Goal: Task Accomplishment & Management: Manage account settings

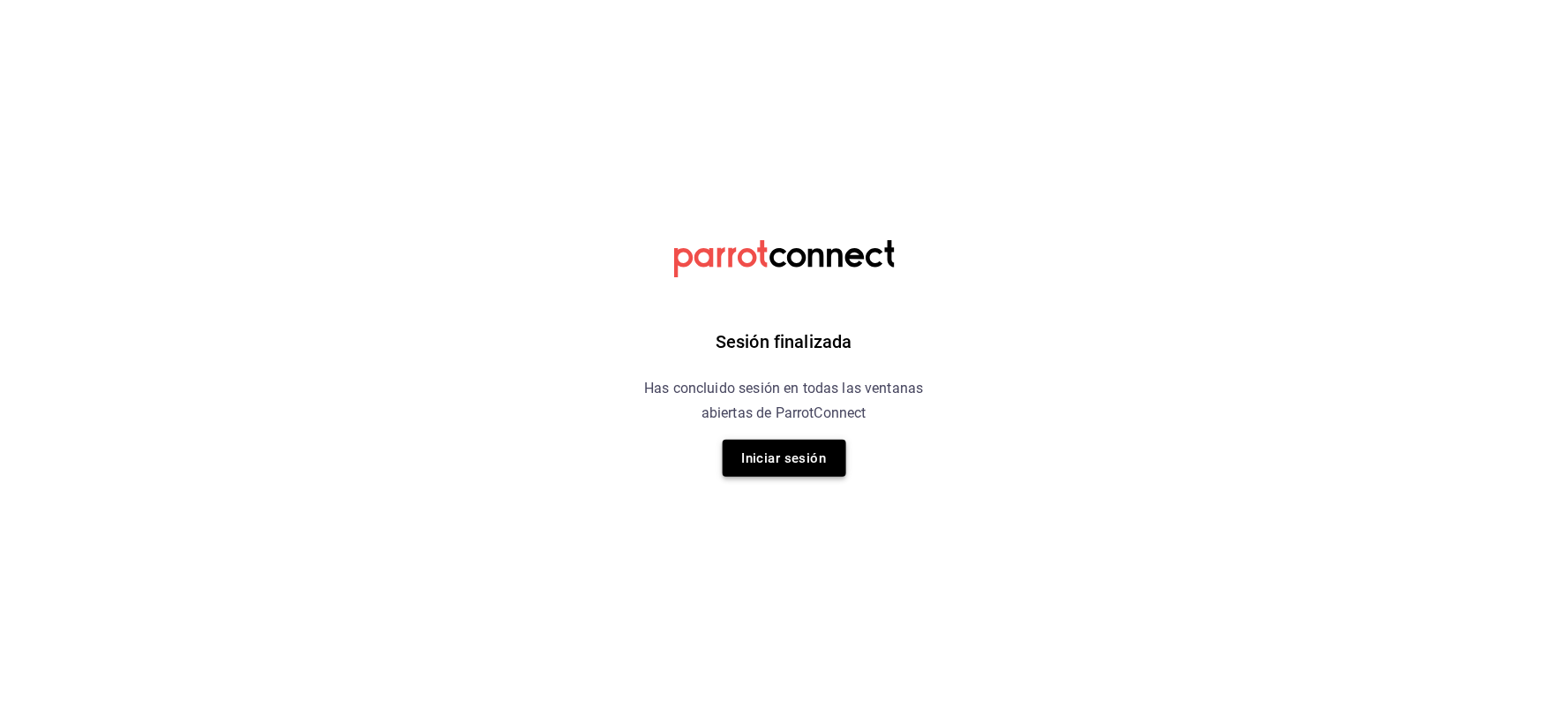
click at [765, 466] on button "Iniciar sesión" at bounding box center [784, 458] width 124 height 37
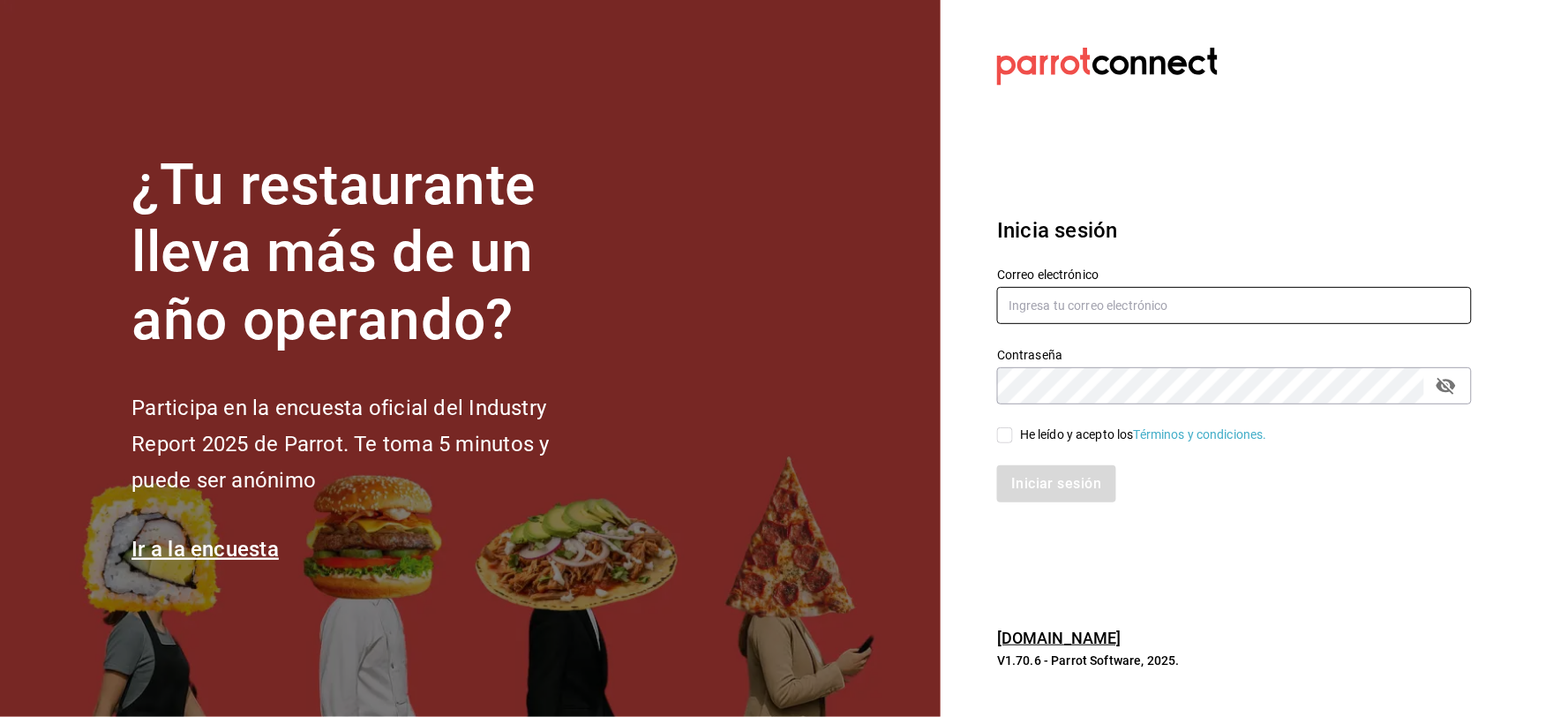
click at [1030, 316] on input "text" at bounding box center [1235, 305] width 475 height 37
type input "[EMAIL_ADDRESS][DOMAIN_NAME]"
click at [1046, 435] on div "He leído y acepto los Términos y condiciones." at bounding box center [1143, 434] width 247 height 19
click at [1013, 435] on input "He leído y acepto los Términos y condiciones." at bounding box center [1005, 435] width 16 height 16
checkbox input "true"
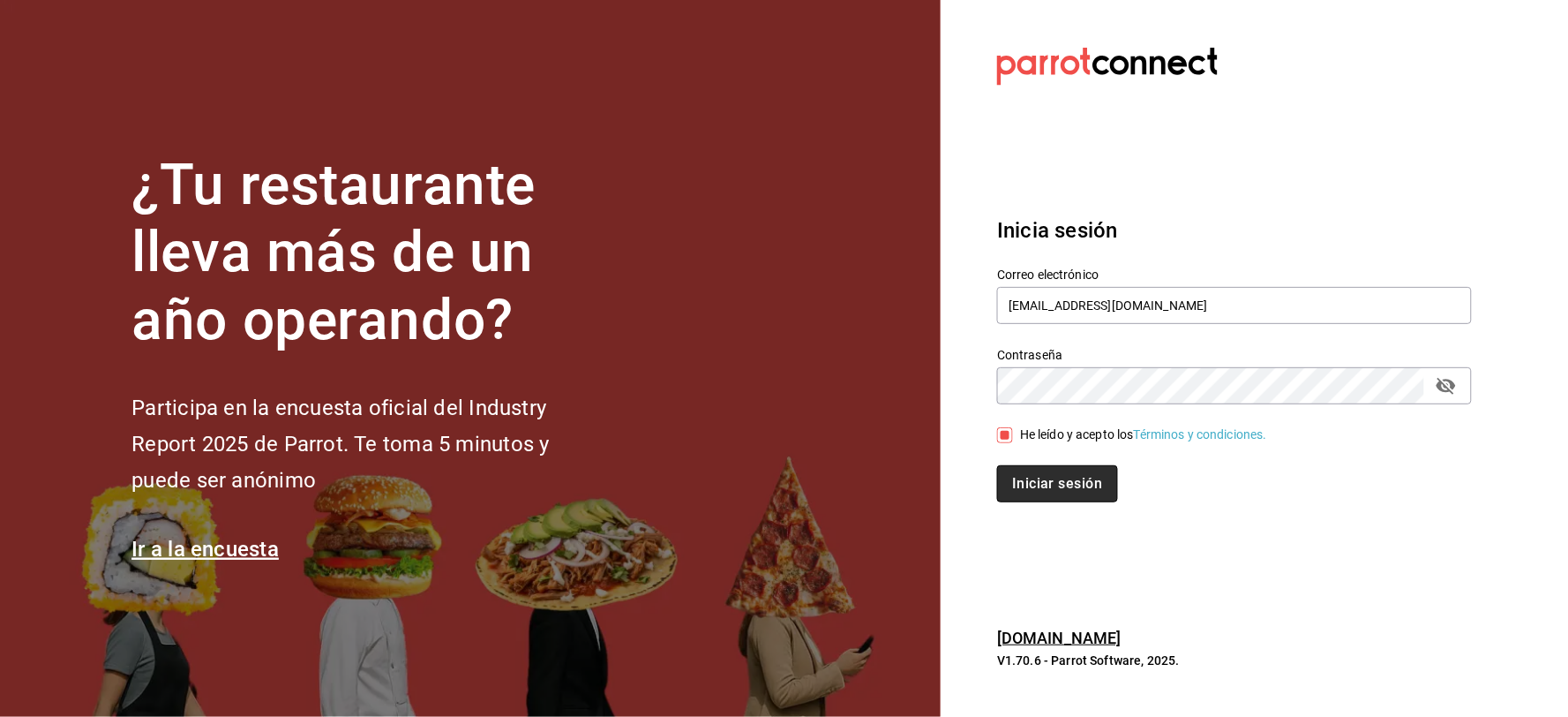
click at [1046, 473] on button "Iniciar sesión" at bounding box center [1057, 484] width 120 height 37
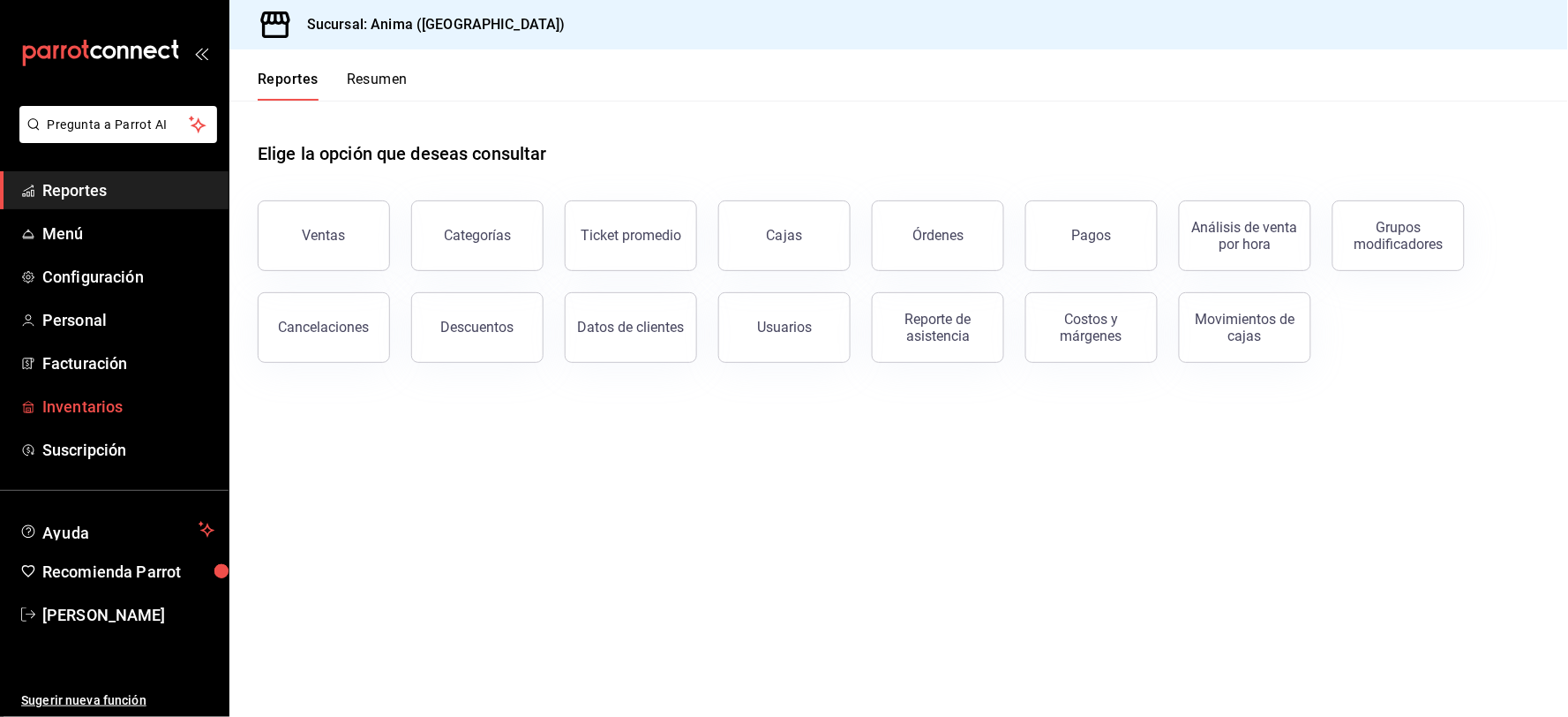
click at [106, 409] on span "Inventarios" at bounding box center [128, 407] width 172 height 23
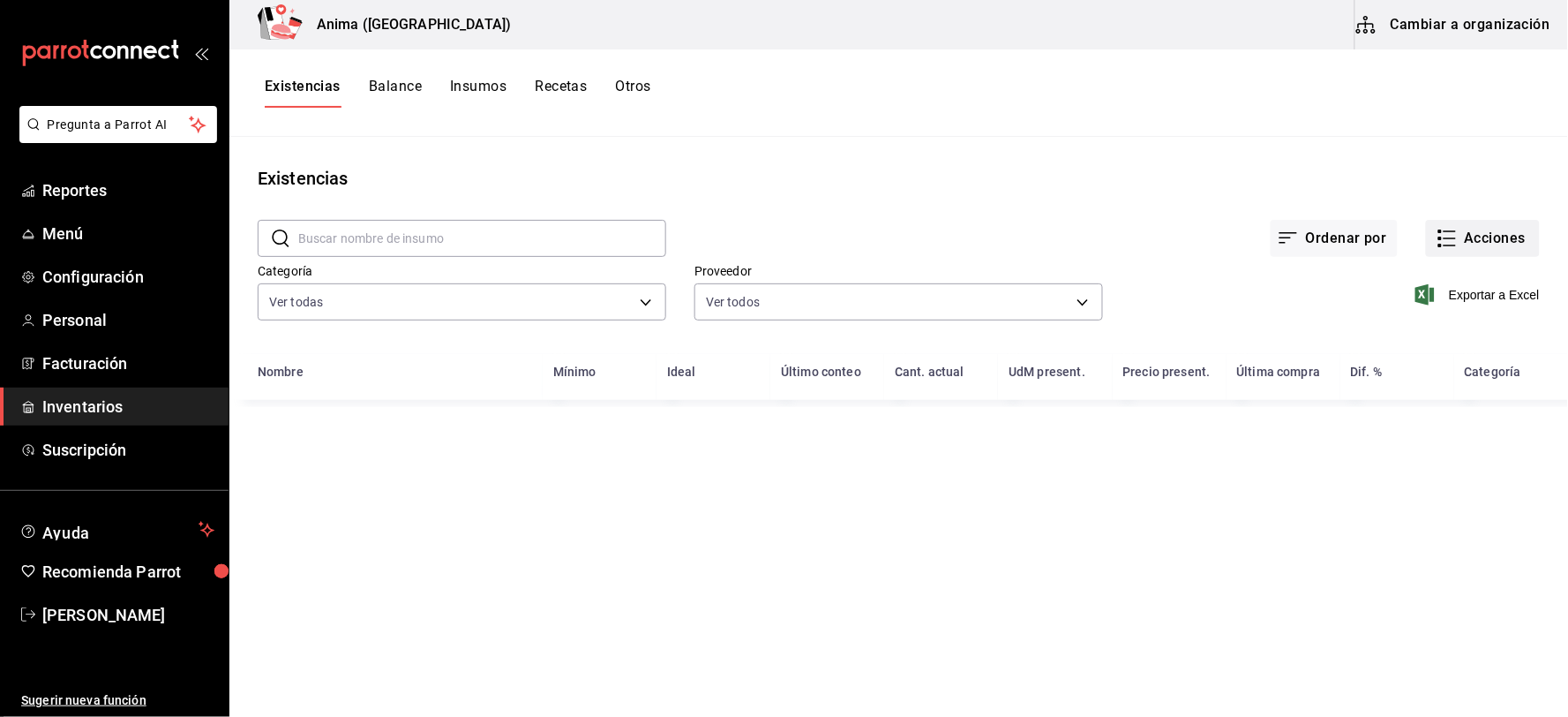
click at [1508, 234] on button "Acciones" at bounding box center [1483, 238] width 114 height 37
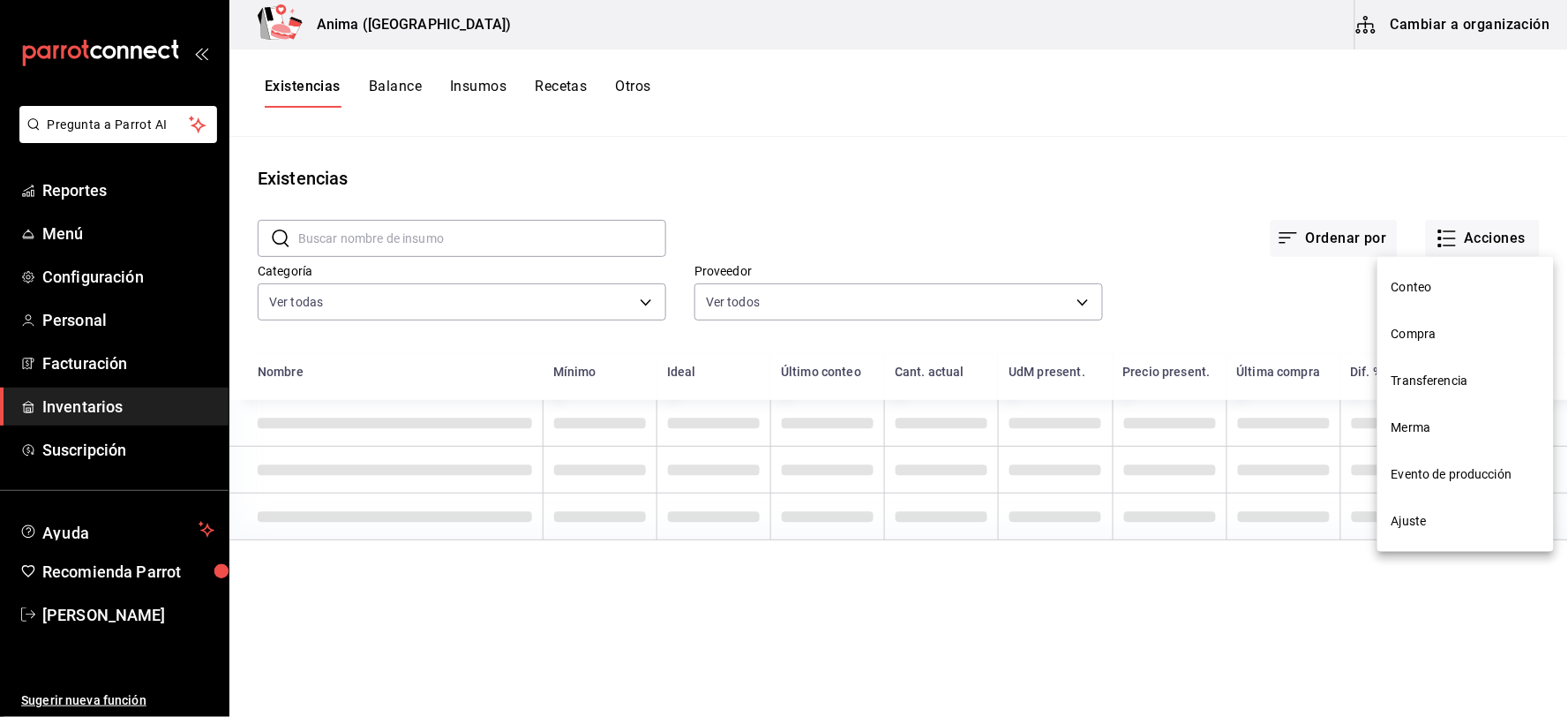
click at [1428, 332] on span "Compra" at bounding box center [1466, 334] width 148 height 19
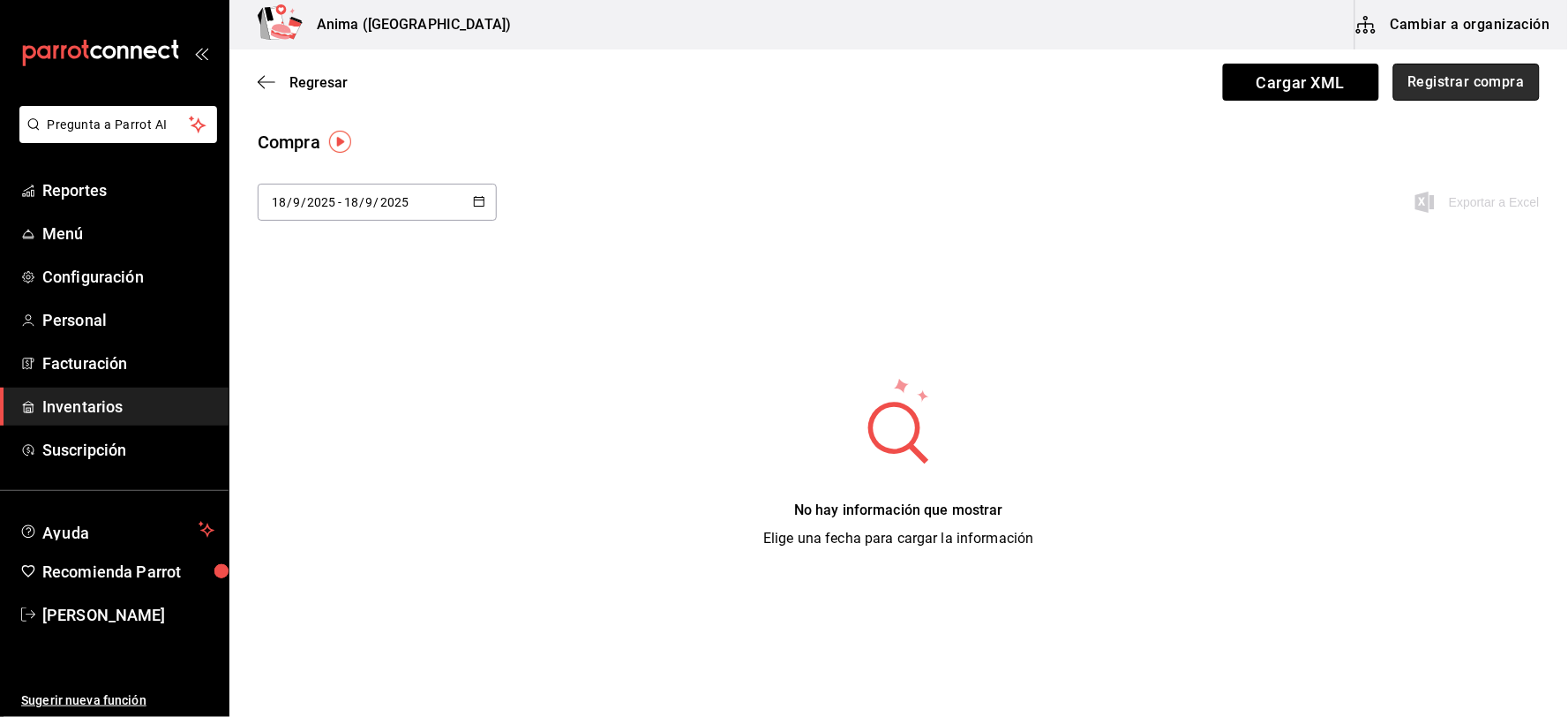
click at [1492, 86] on button "Registrar compra" at bounding box center [1467, 82] width 146 height 37
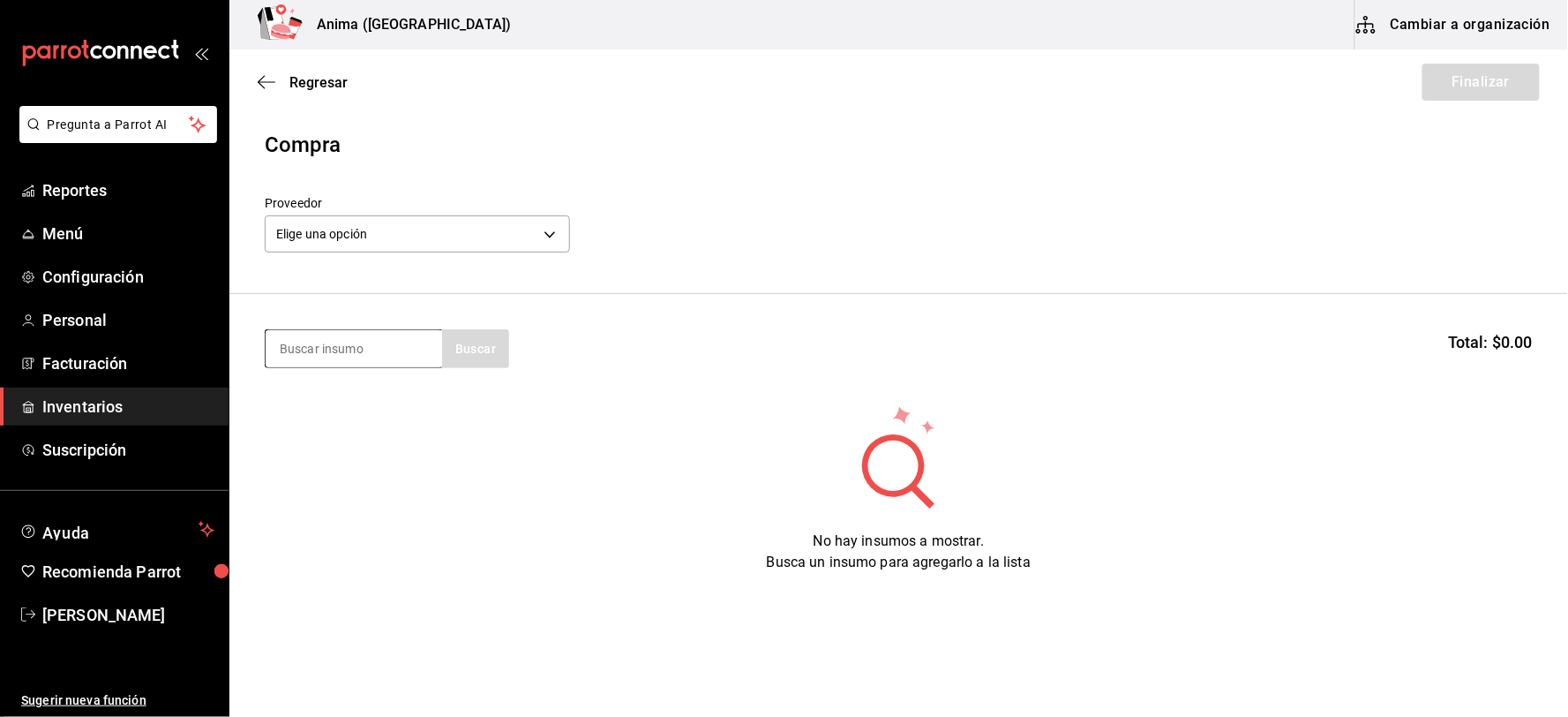
click at [335, 339] on input at bounding box center [353, 348] width 176 height 37
type input "GORR"
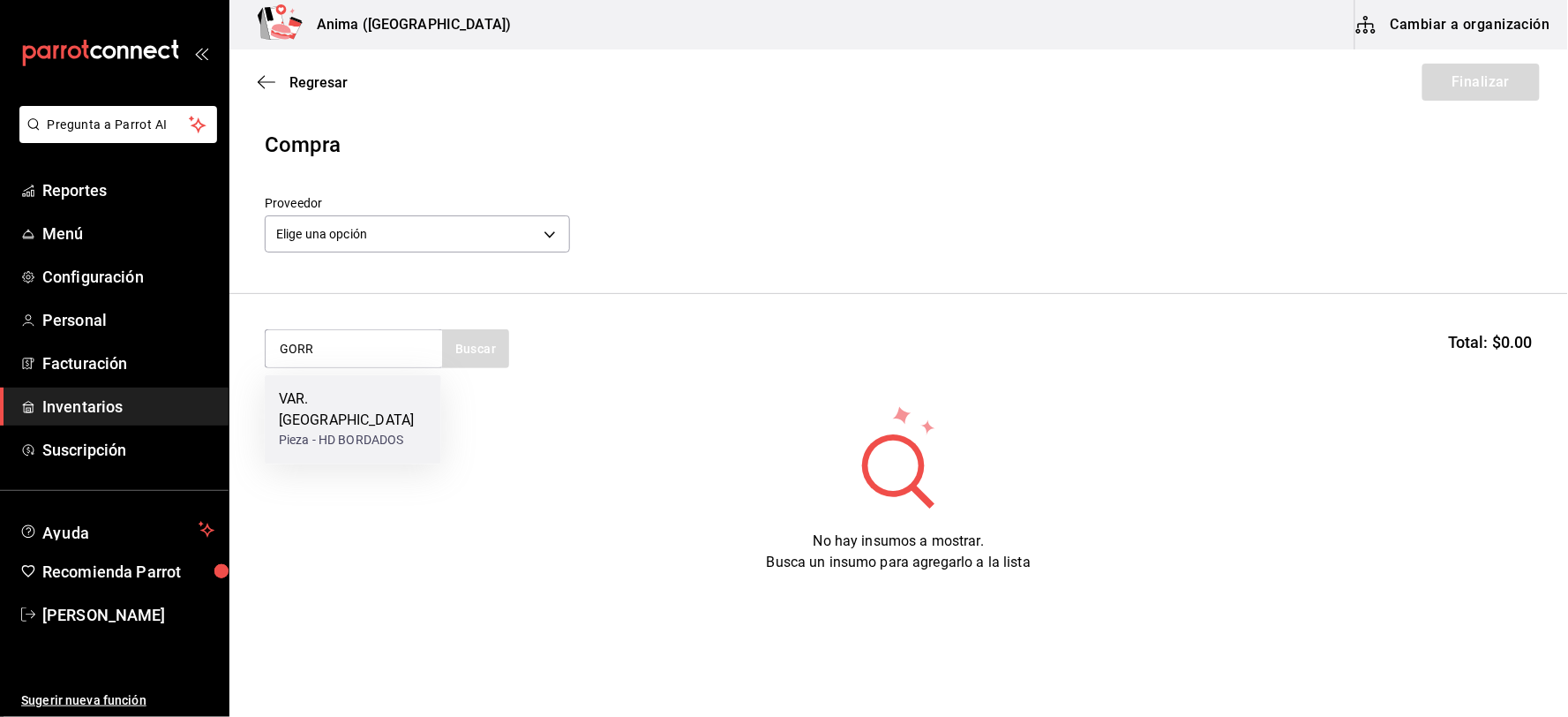
click at [348, 405] on div "VAR. [GEOGRAPHIC_DATA]" at bounding box center [353, 410] width 148 height 42
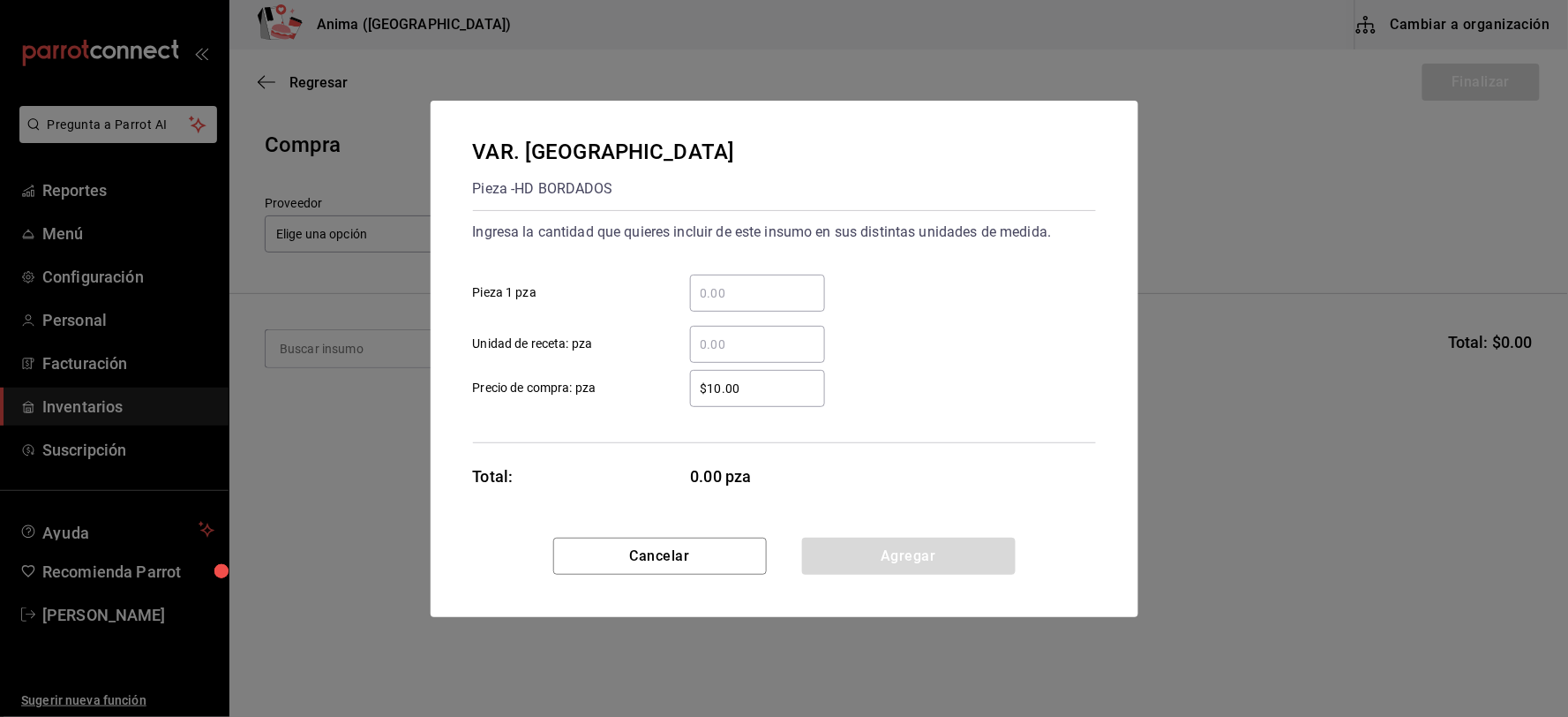
click at [771, 334] on input "​ Unidad de receta: pza" at bounding box center [758, 344] width 135 height 21
type input "50"
type input "$120"
click button "Agregar" at bounding box center [909, 556] width 214 height 37
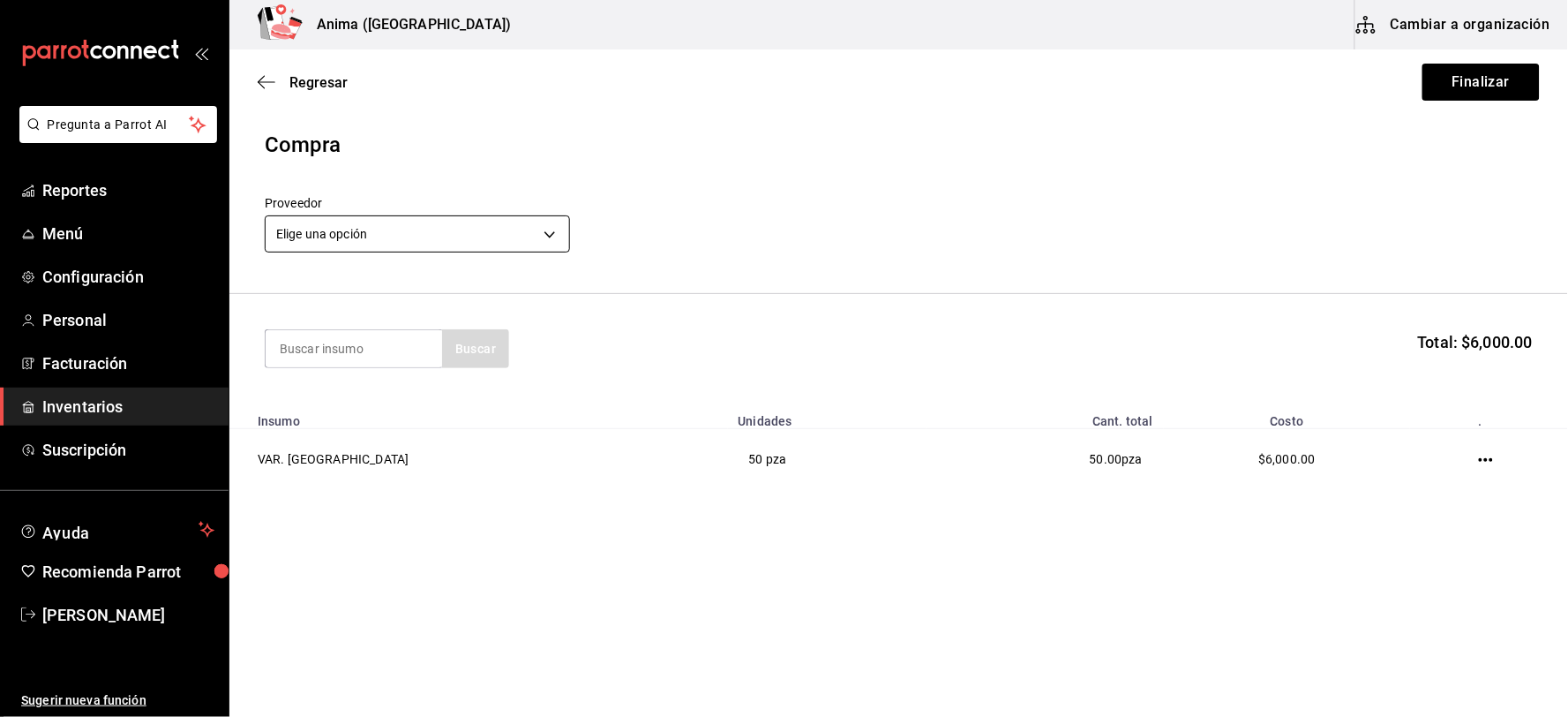
click at [496, 234] on body "Pregunta a Parrot AI Reportes Menú Configuración Personal Facturación Inventari…" at bounding box center [784, 308] width 1568 height 617
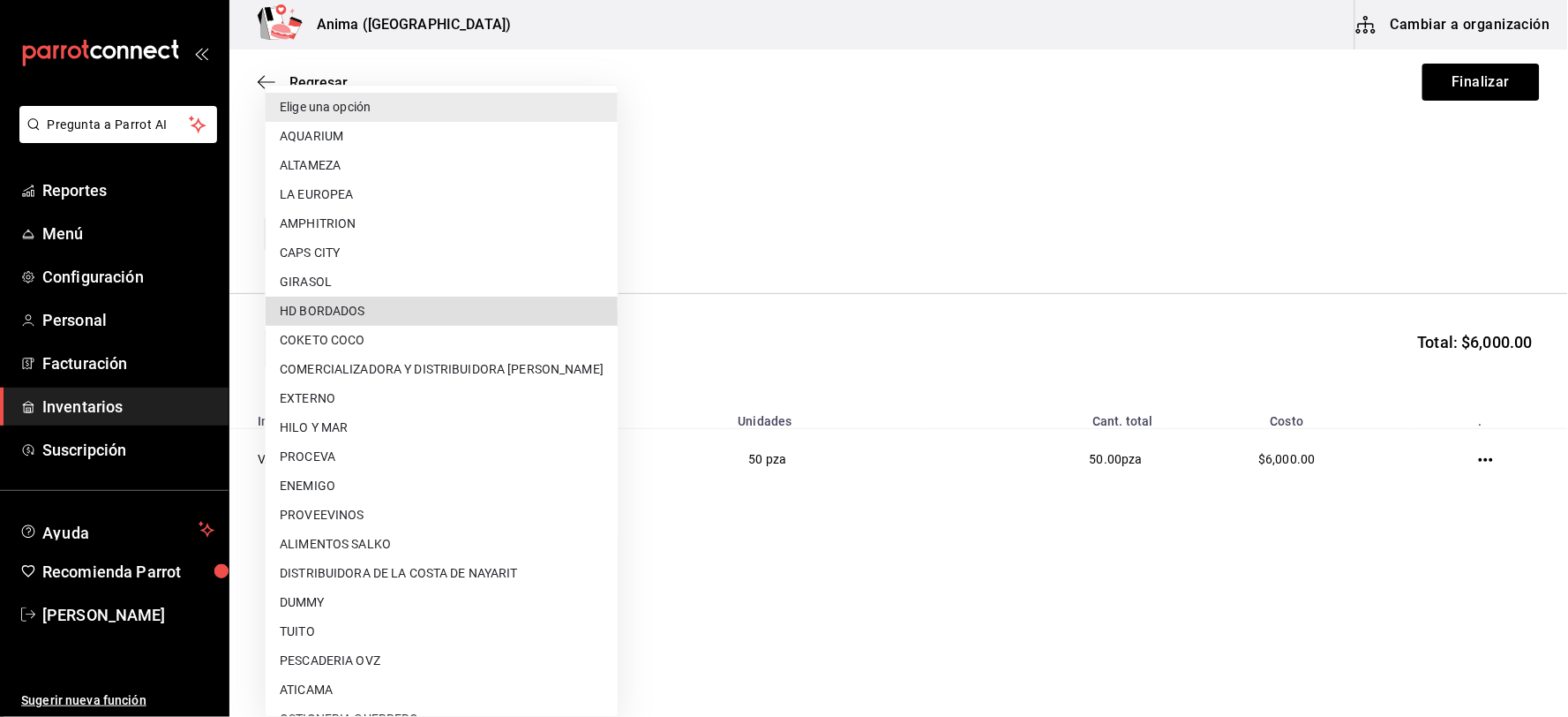
click at [362, 306] on li "HD BORDADOS" at bounding box center [441, 311] width 352 height 29
type input "0e3c7f71-a6e2-4a7d-8ebd-861be21132f7"
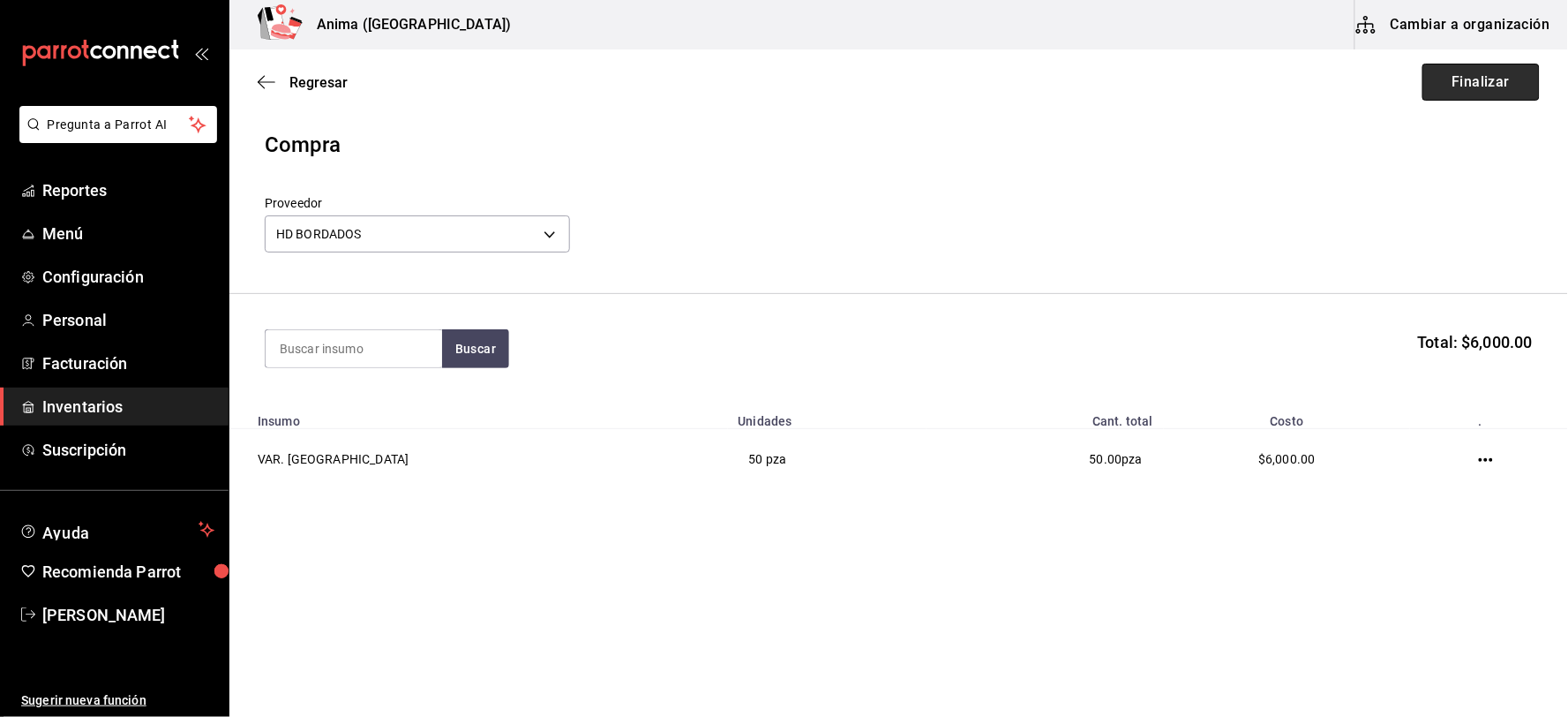
click at [1492, 78] on button "Finalizar" at bounding box center [1481, 82] width 117 height 37
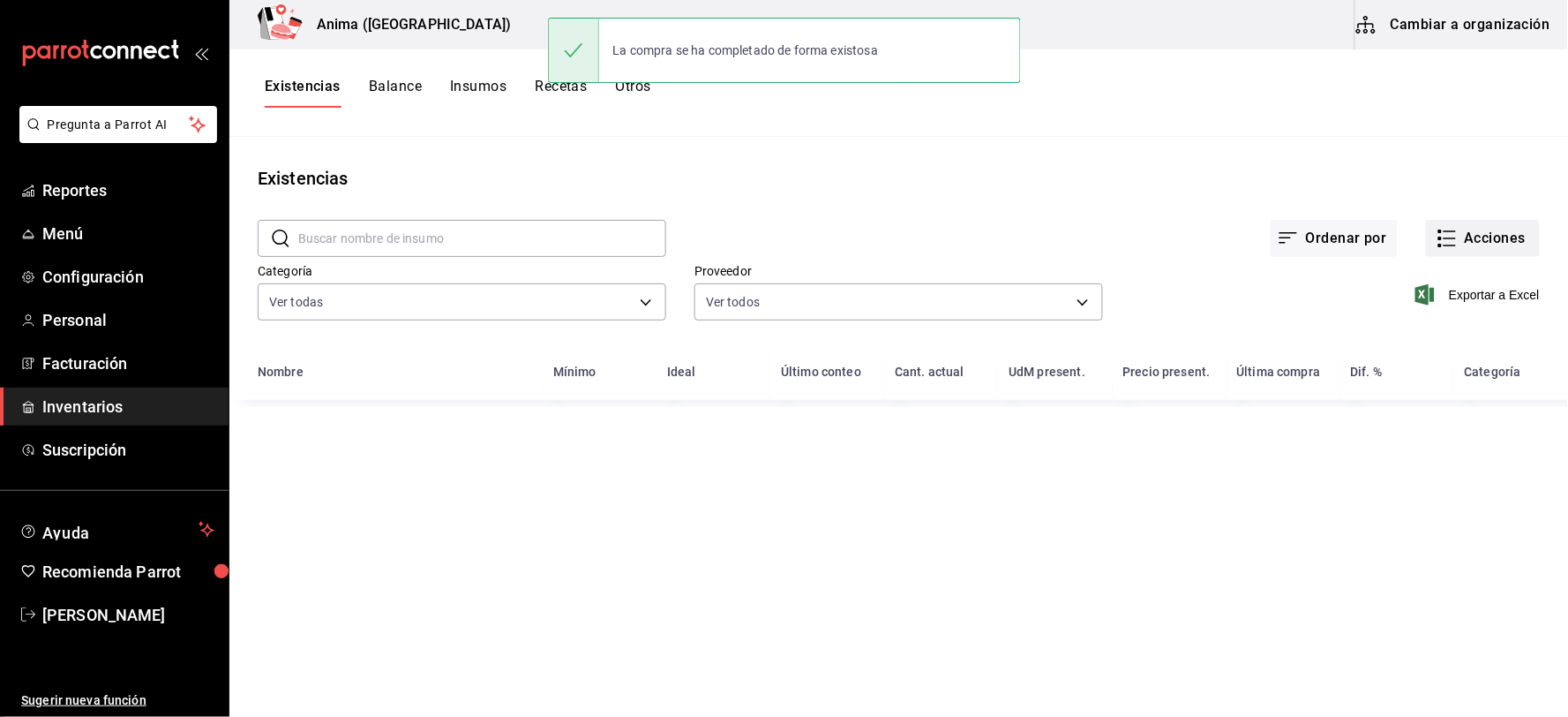
click at [1469, 253] on button "Acciones" at bounding box center [1483, 238] width 114 height 37
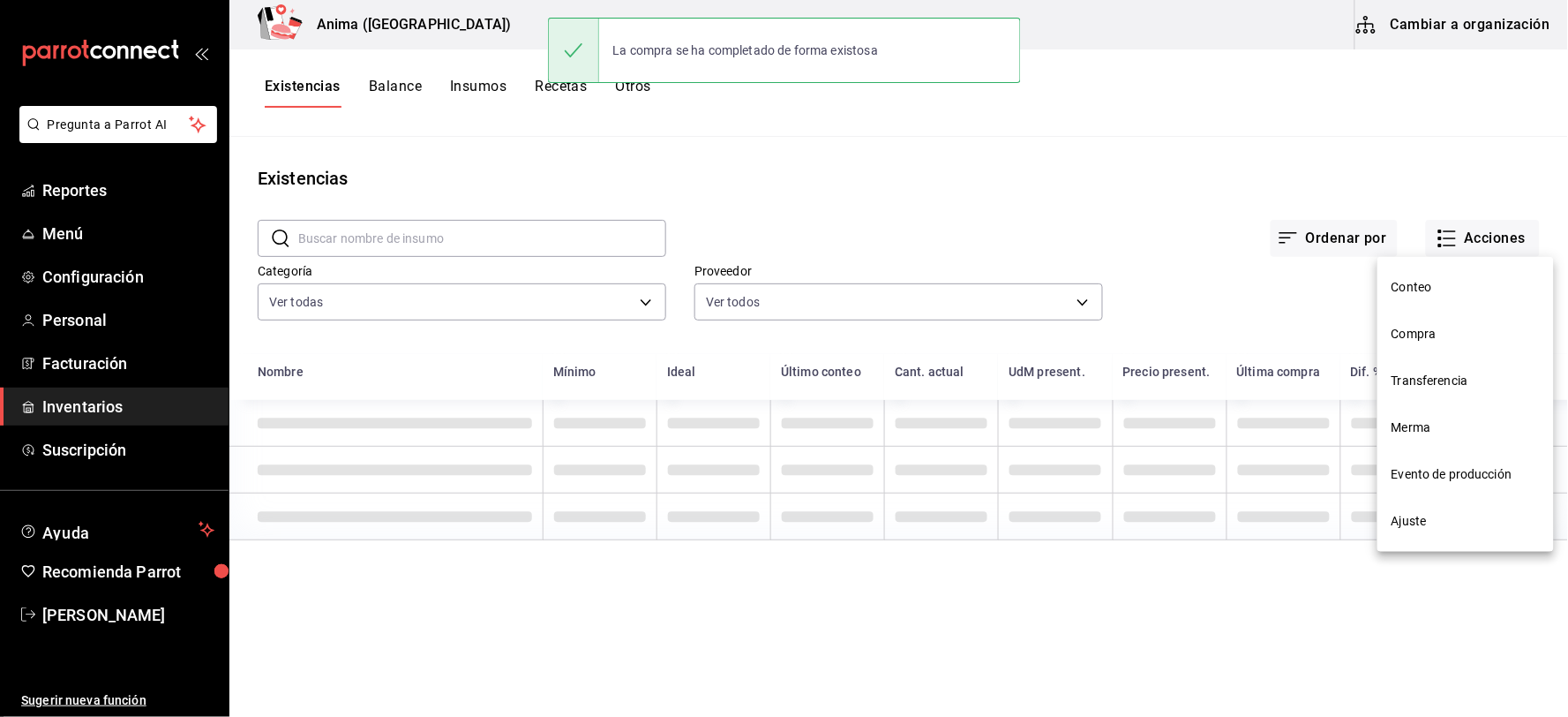
click at [1438, 341] on span "Compra" at bounding box center [1466, 334] width 148 height 19
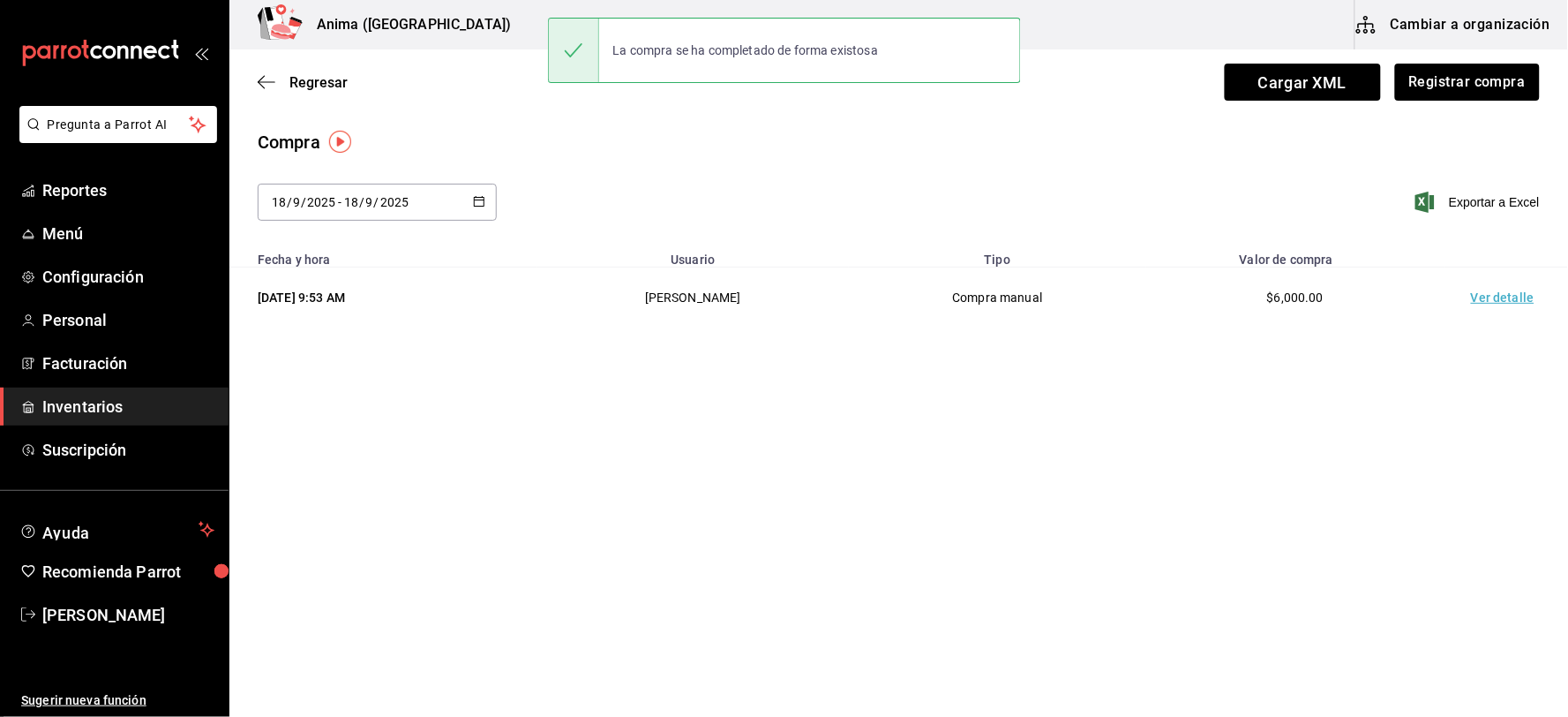
click at [1474, 304] on td "Ver detalle" at bounding box center [1507, 298] width 124 height 60
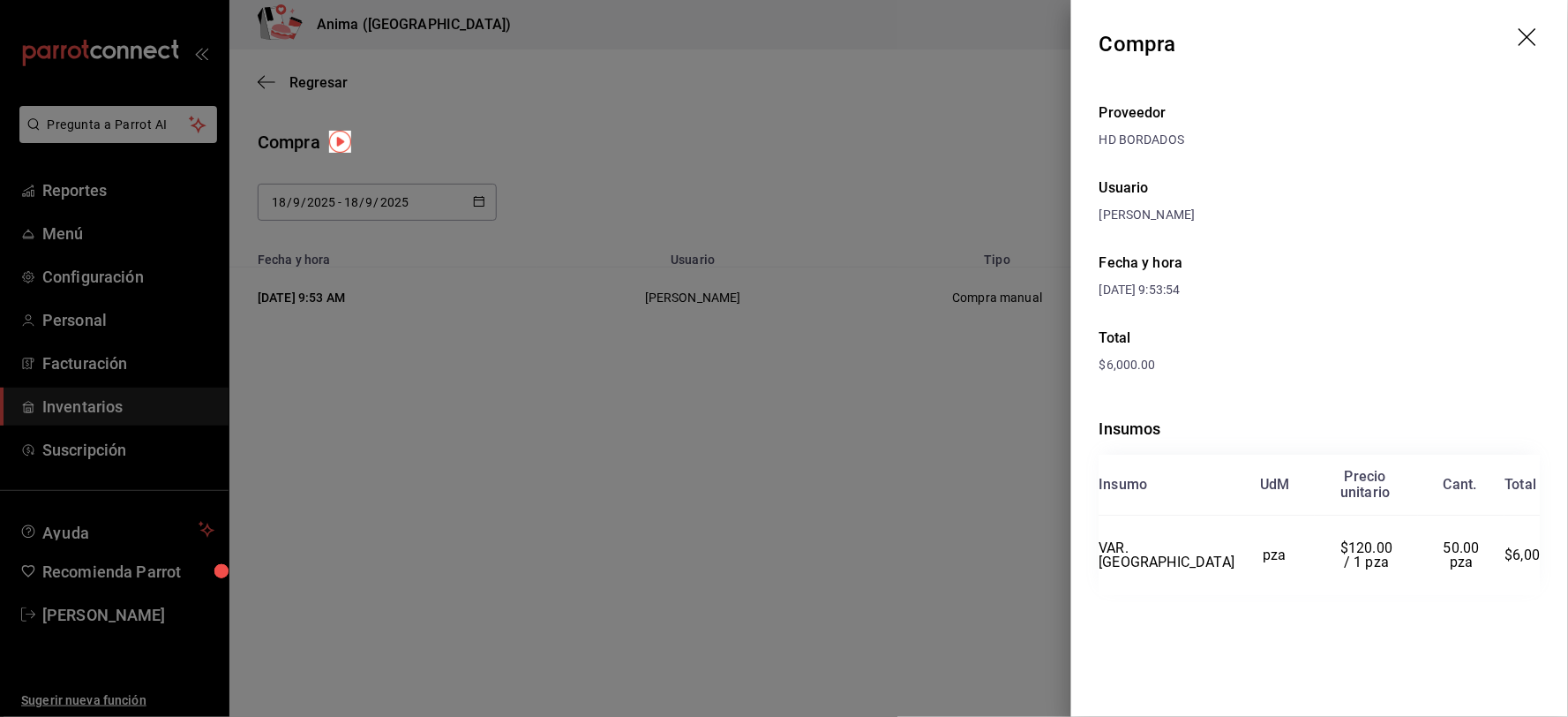
click at [839, 257] on div at bounding box center [784, 358] width 1568 height 717
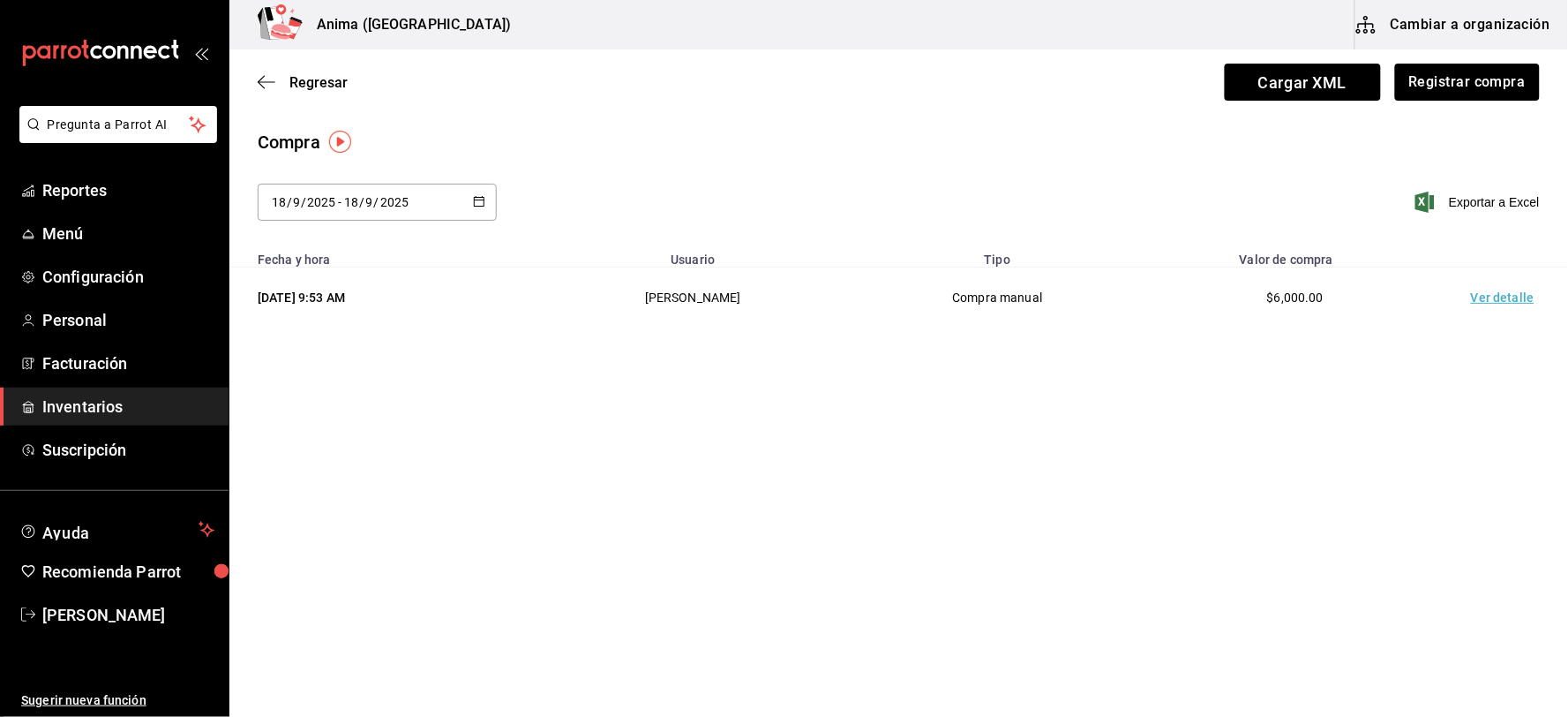
click at [1410, 100] on div "Regresar Cargar XML Registrar compra" at bounding box center [898, 82] width 1339 height 65
click at [1422, 86] on button "Registrar compra" at bounding box center [1467, 82] width 146 height 37
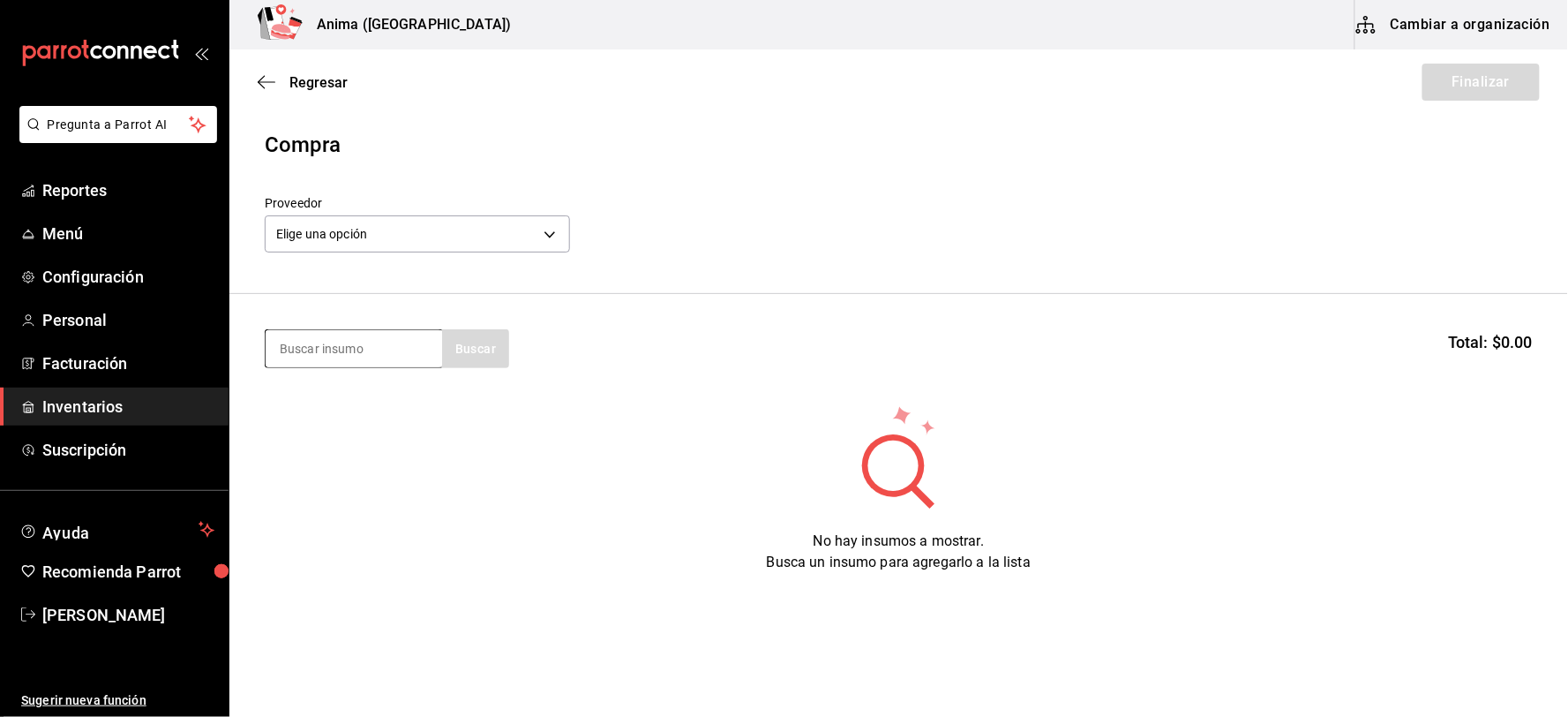
click at [365, 339] on input at bounding box center [353, 348] width 176 height 37
type input "SOMB"
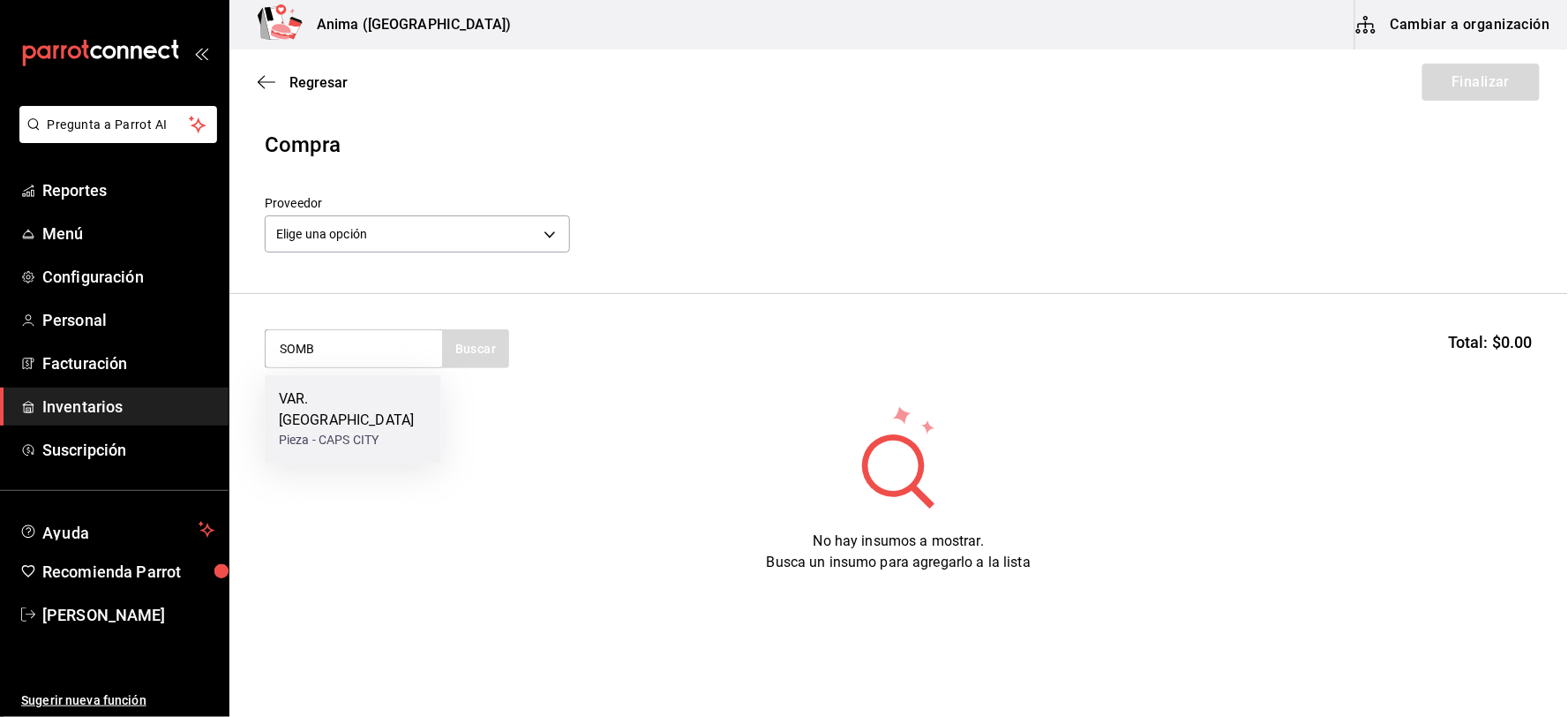
click at [359, 398] on div "VAR. [GEOGRAPHIC_DATA]" at bounding box center [353, 410] width 148 height 42
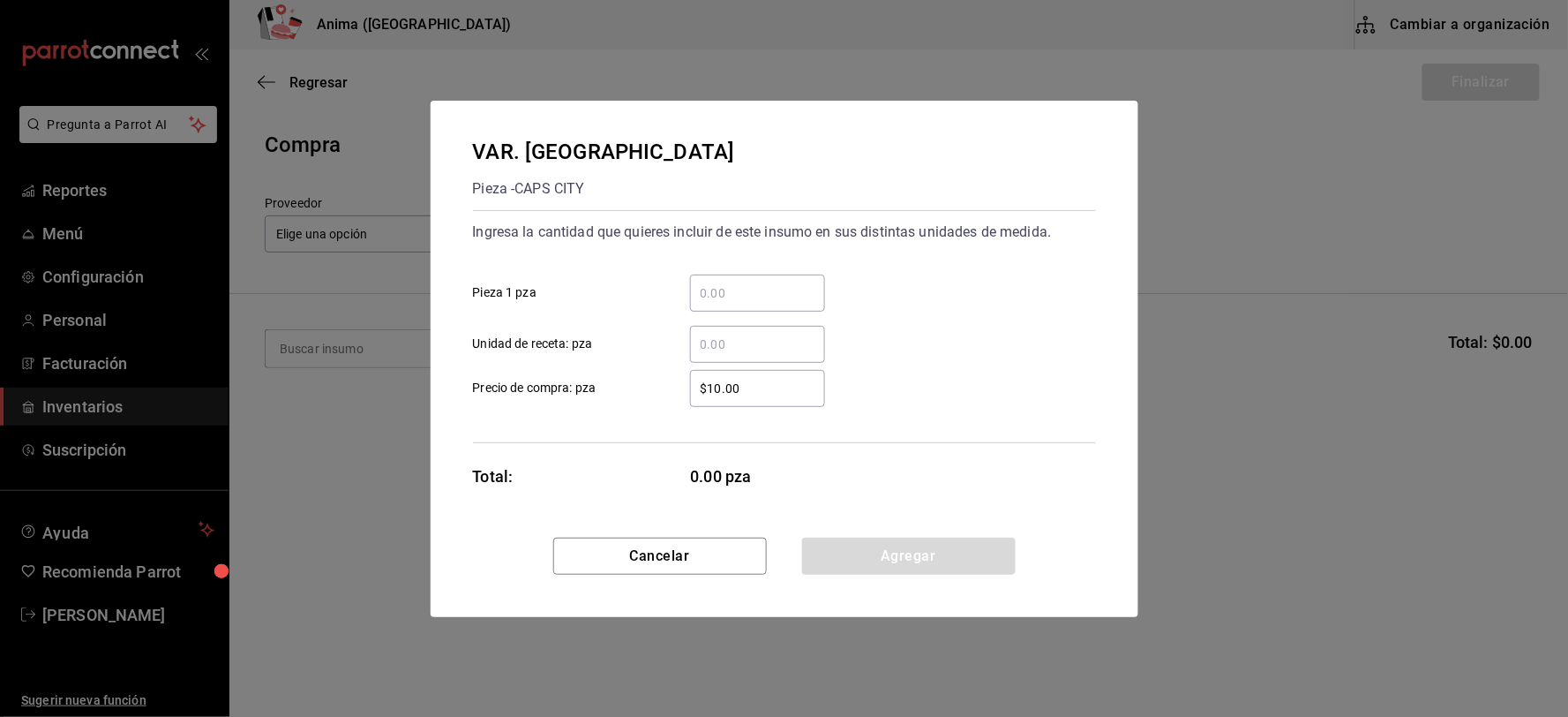
click at [784, 342] on input "​ Unidad de receta: pza" at bounding box center [758, 344] width 135 height 21
type input "50"
type input "$445"
click button "Agregar" at bounding box center [909, 556] width 214 height 37
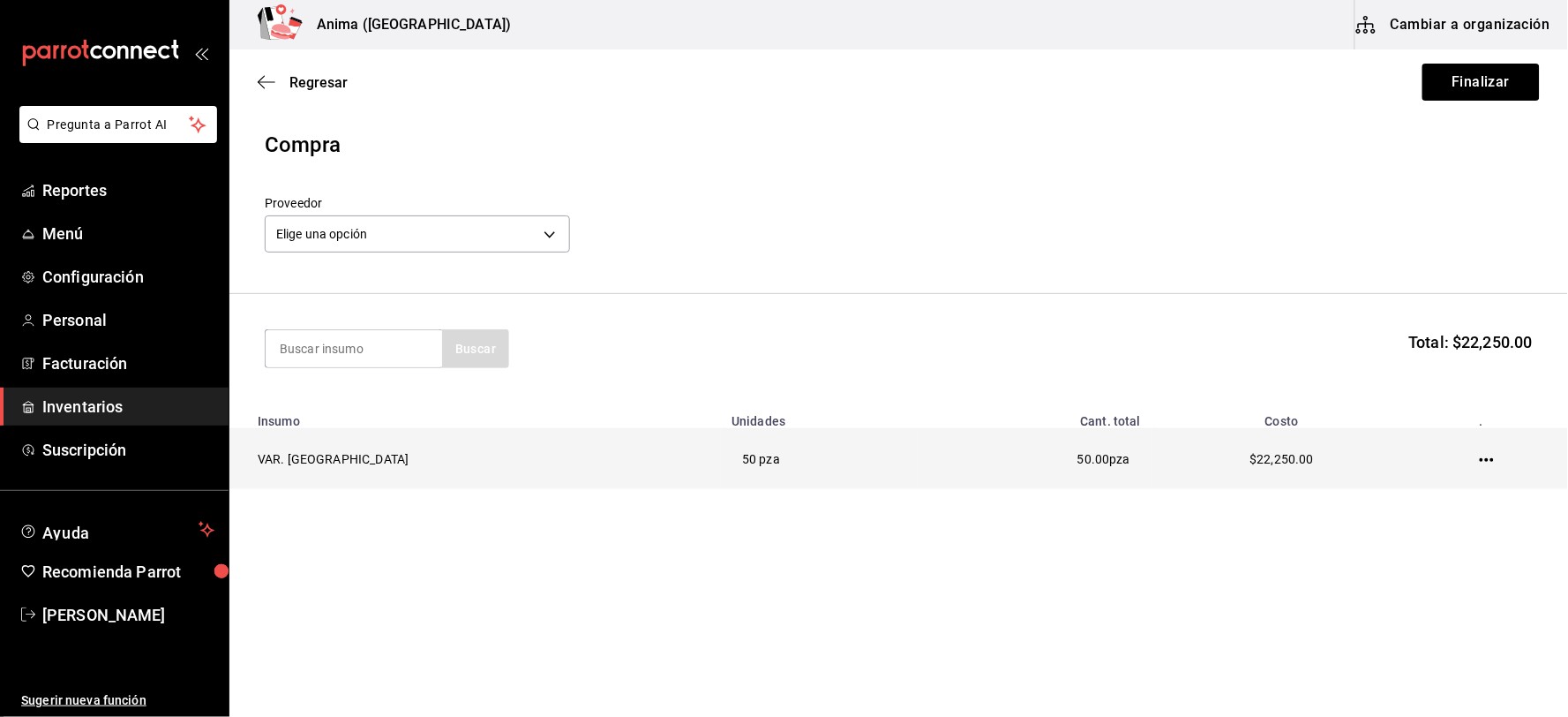
click at [1480, 453] on icon "button" at bounding box center [1487, 459] width 14 height 14
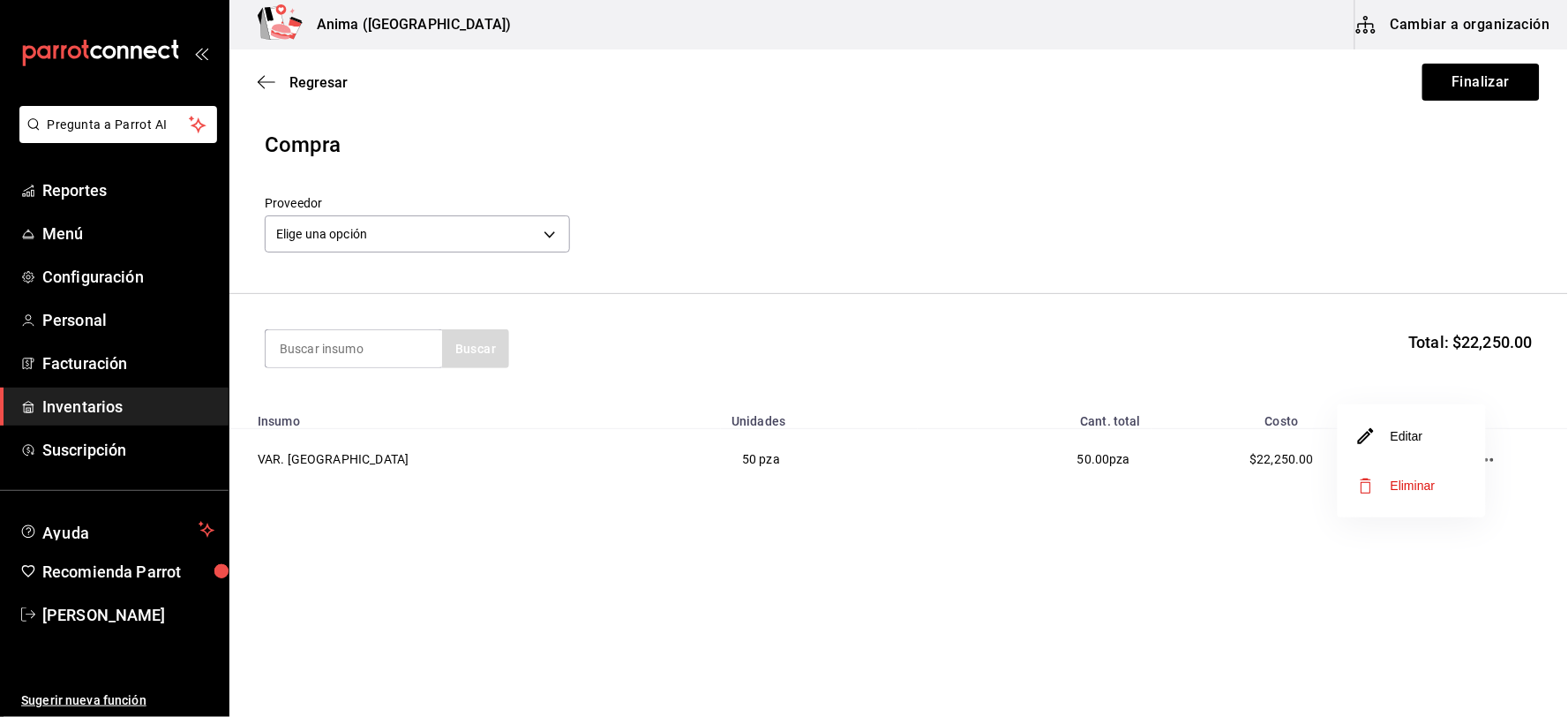
click at [1424, 442] on li "Editar" at bounding box center [1412, 436] width 148 height 50
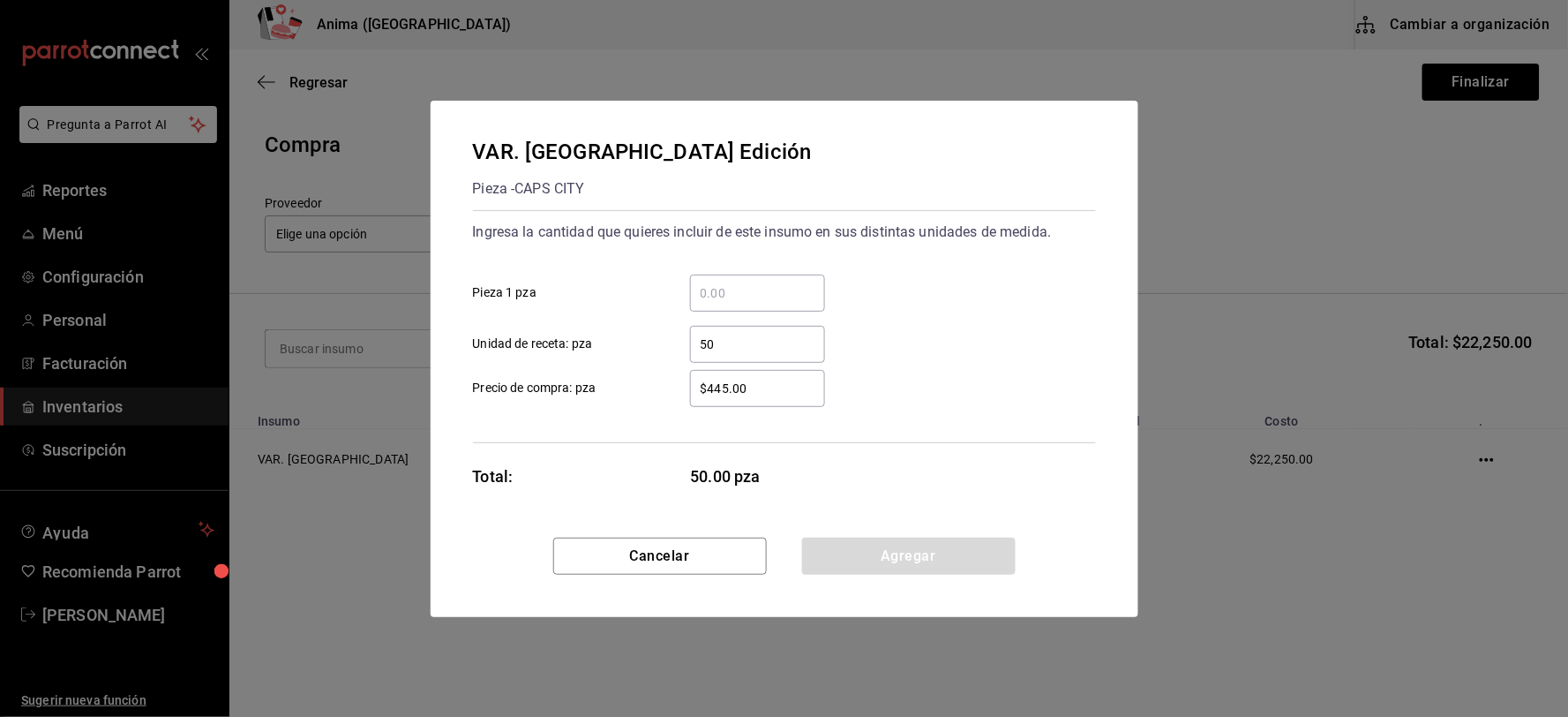
drag, startPoint x: 804, startPoint y: 349, endPoint x: 786, endPoint y: 382, distance: 37.6
click at [804, 351] on input "50" at bounding box center [758, 344] width 135 height 21
click at [786, 382] on input "$445.00" at bounding box center [758, 388] width 135 height 21
type input "$450"
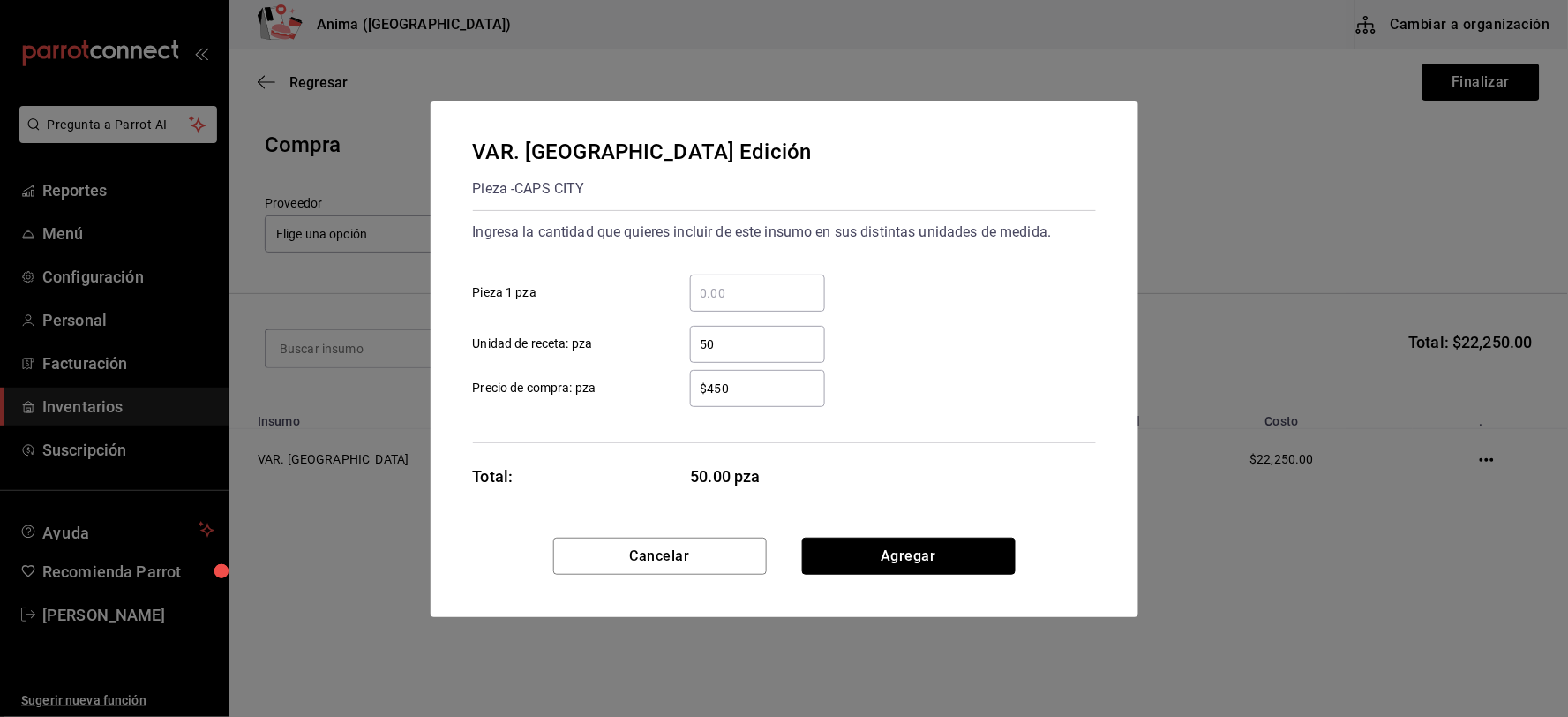
click button "Agregar" at bounding box center [909, 556] width 214 height 37
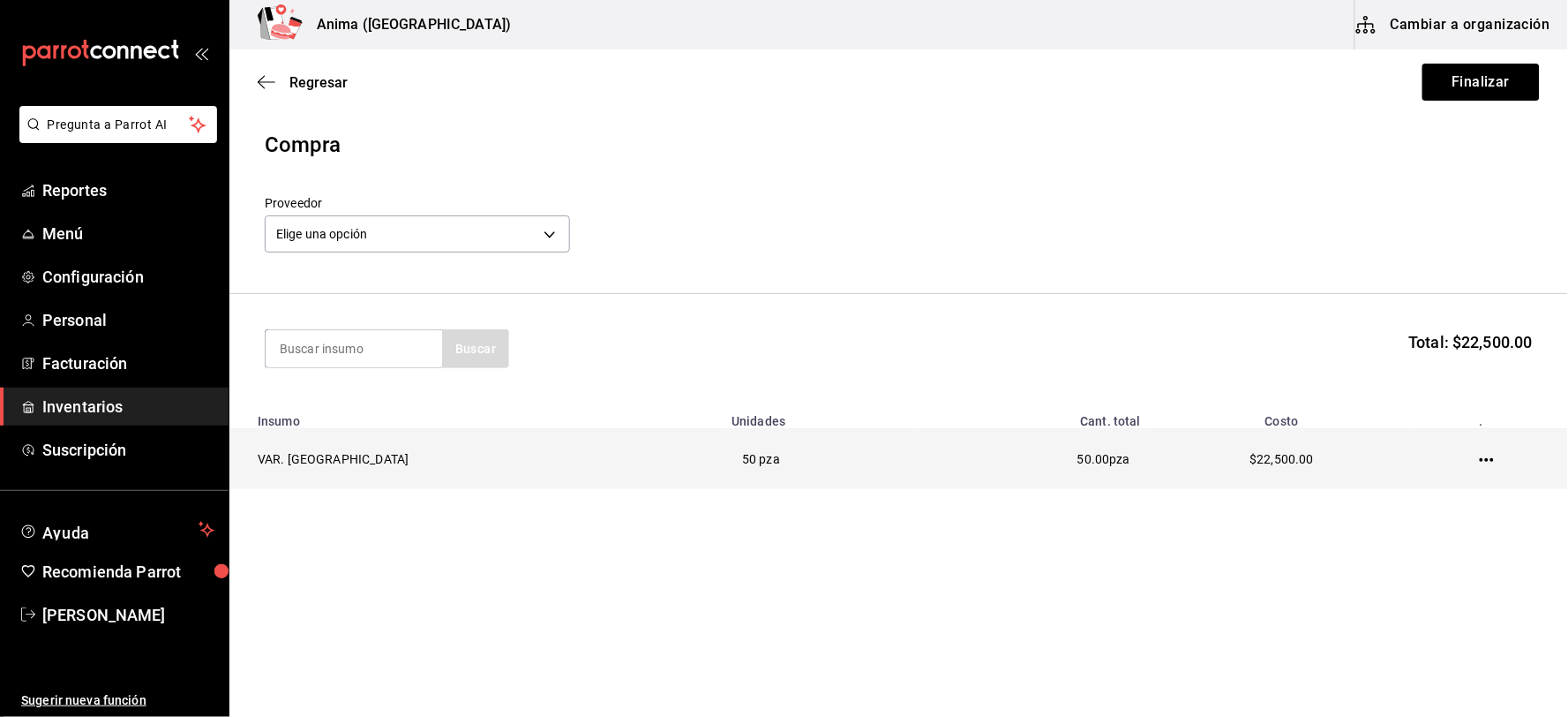
click at [1480, 455] on icon "button" at bounding box center [1487, 459] width 14 height 14
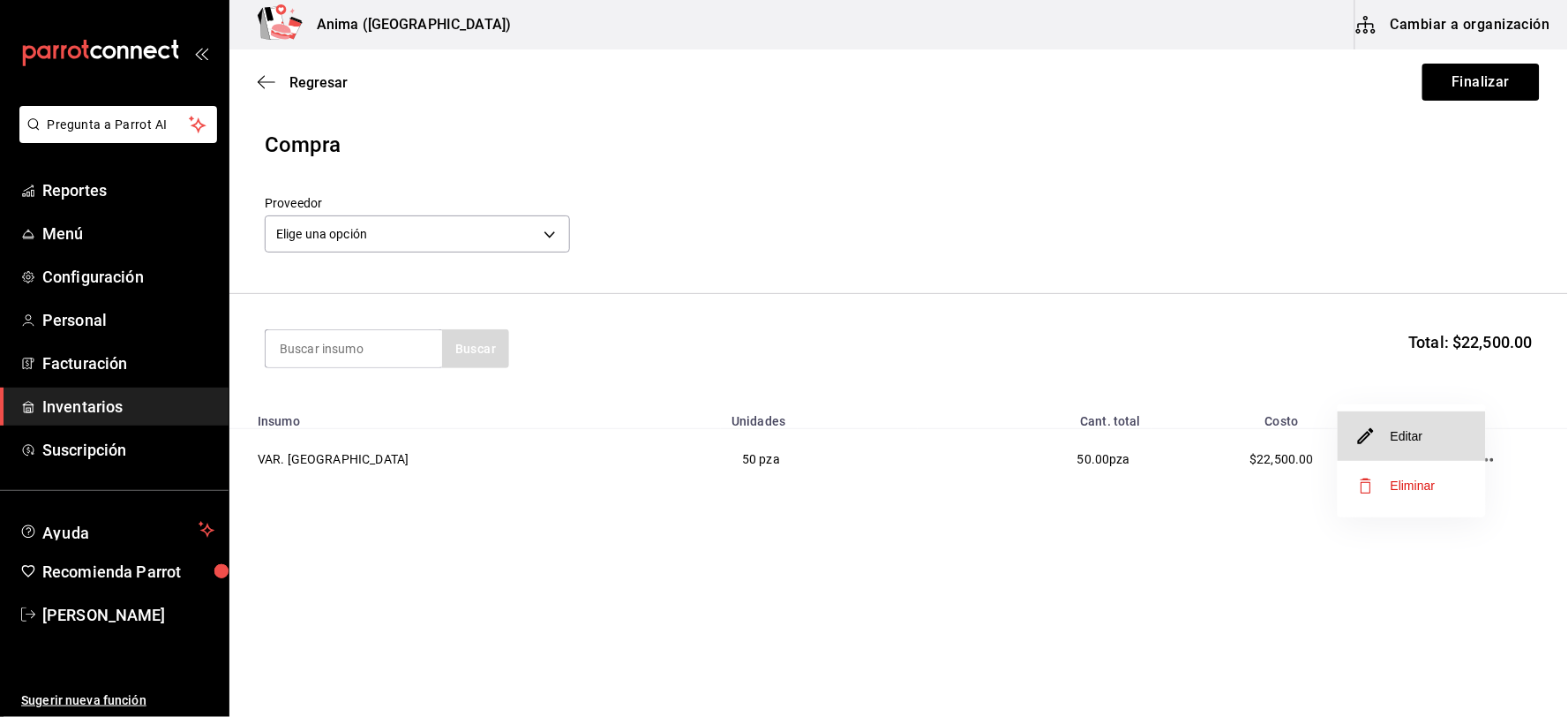
click at [1427, 416] on li "Editar" at bounding box center [1412, 436] width 148 height 50
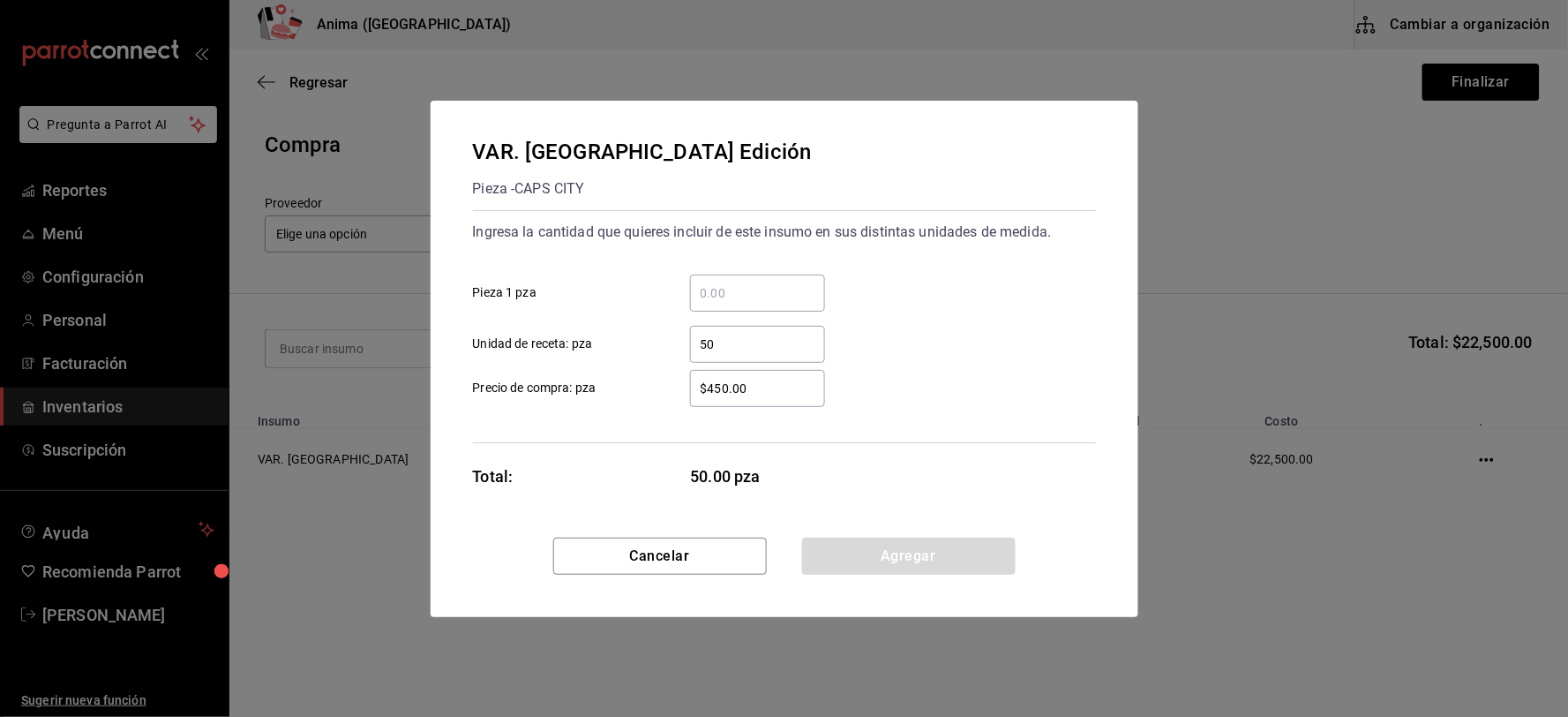
click at [728, 390] on input "$450.00" at bounding box center [758, 388] width 135 height 21
type input "$446.6"
click button "Agregar" at bounding box center [909, 556] width 214 height 37
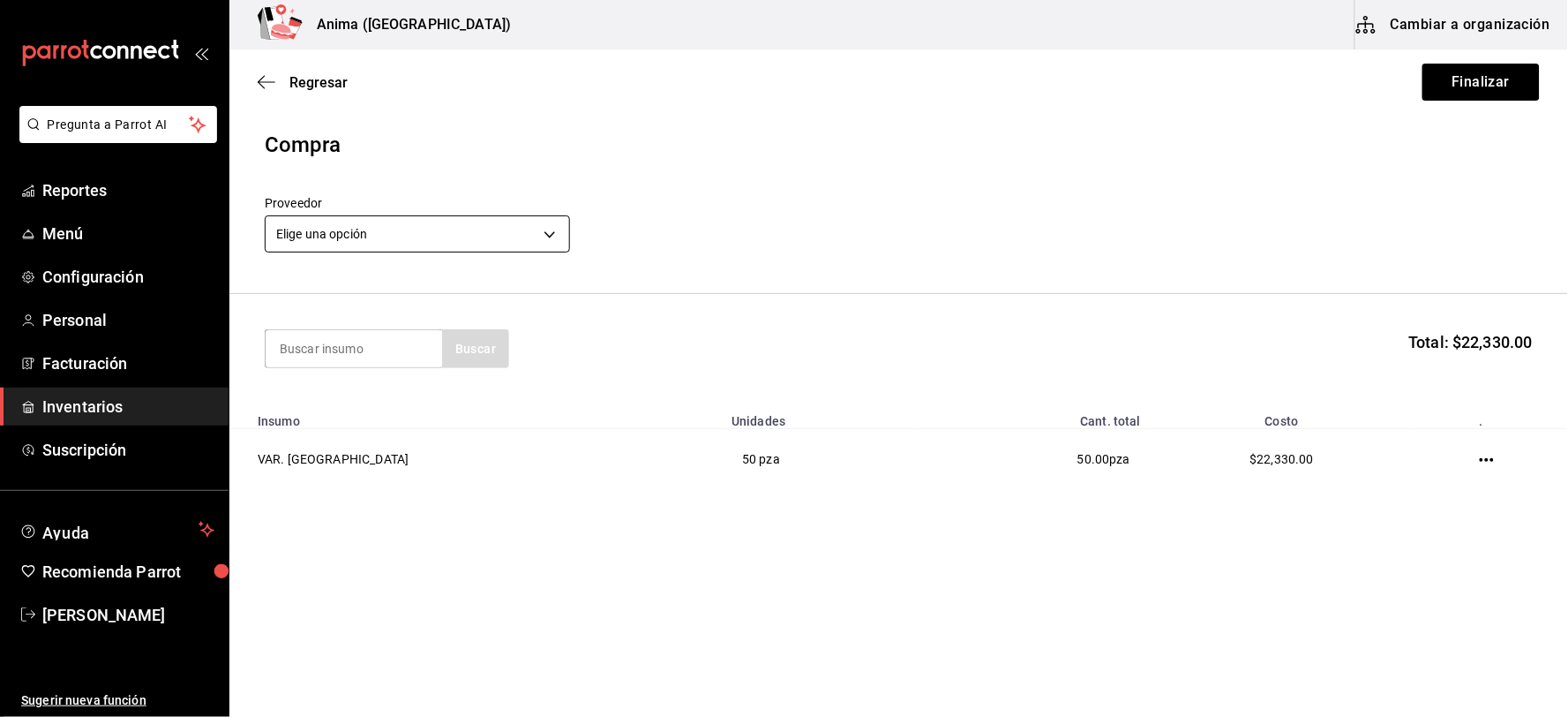
click at [353, 221] on body "Pregunta a Parrot AI Reportes Menú Configuración Personal Facturación Inventari…" at bounding box center [784, 308] width 1568 height 617
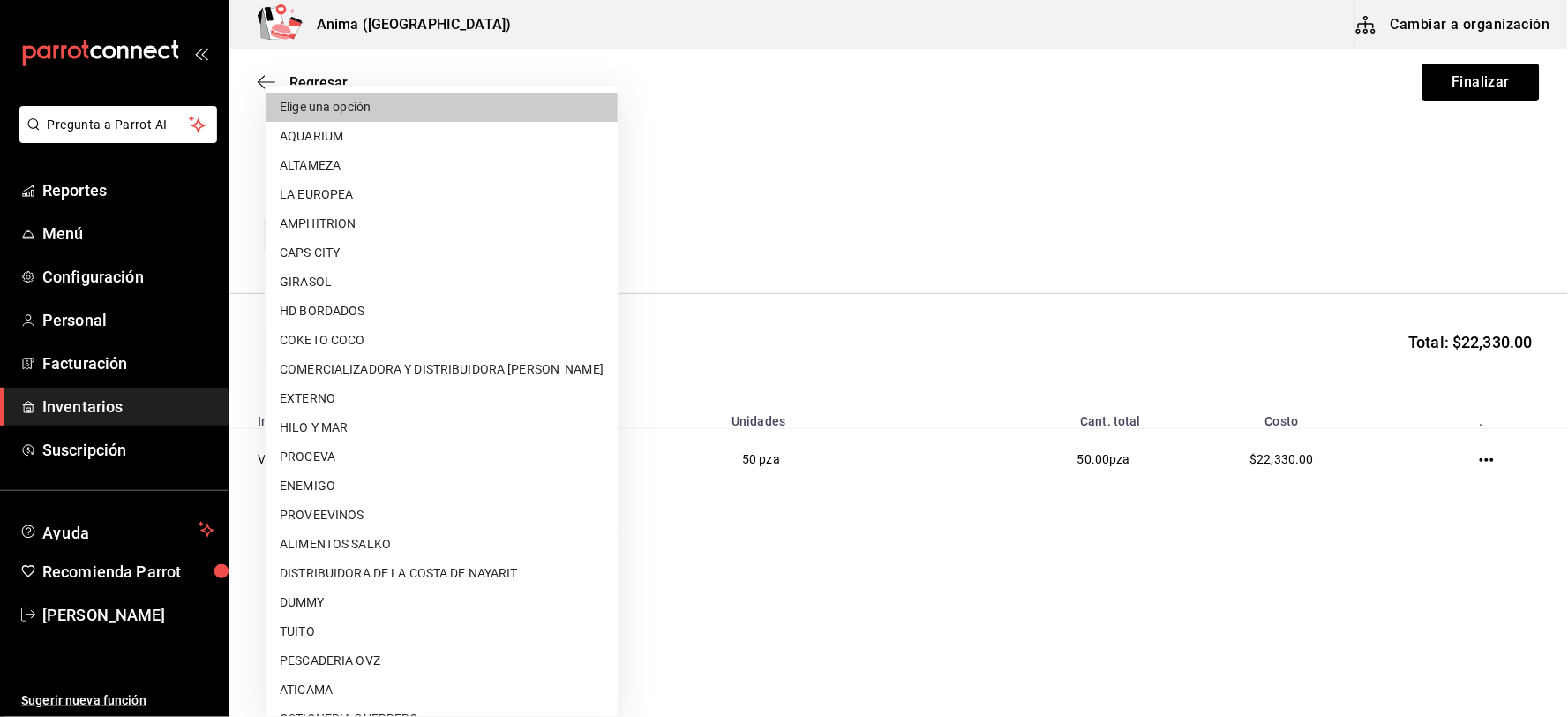
click at [357, 255] on li "CAPS CITY" at bounding box center [441, 253] width 352 height 29
type input "05bf7bcb-c57d-4870-8f9f-e562a4fdede3"
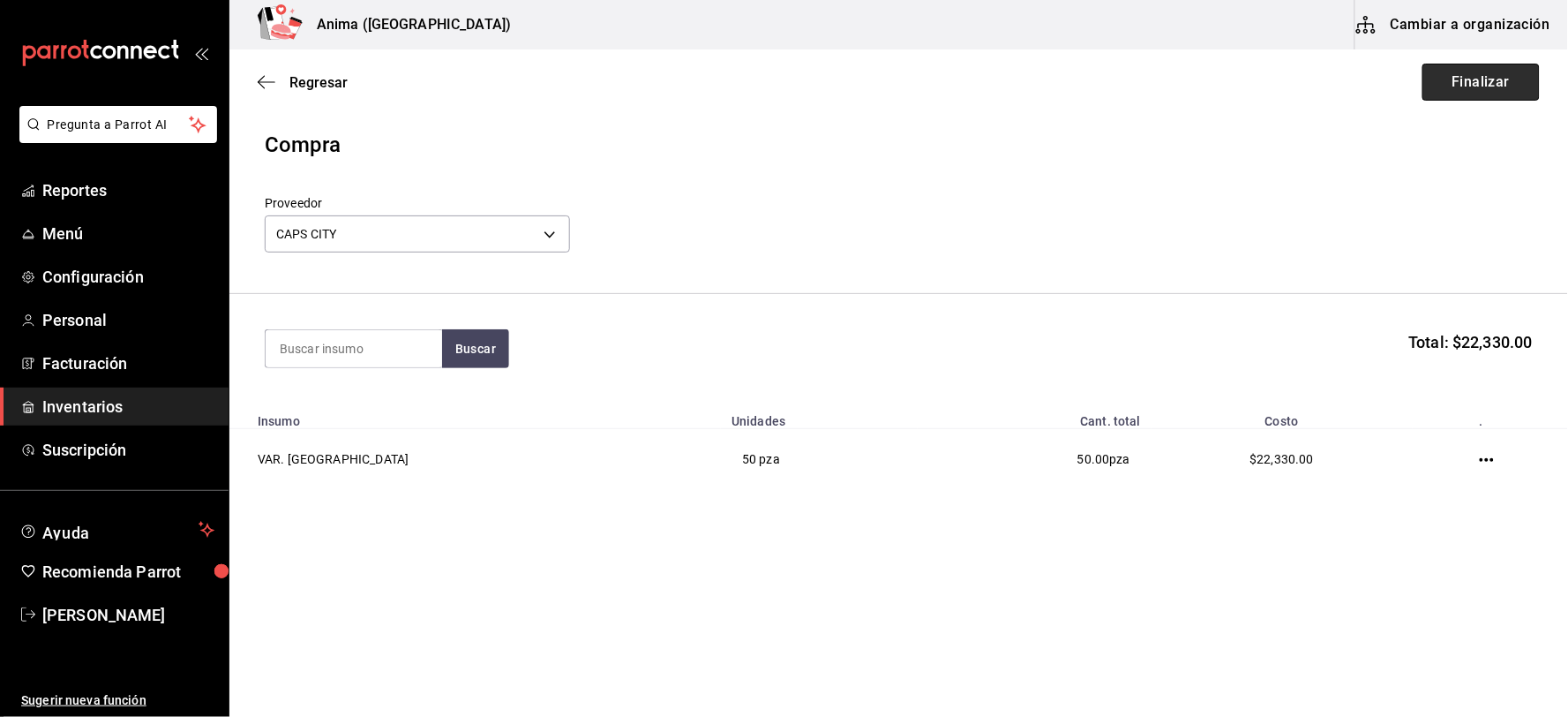
click at [1463, 89] on button "Finalizar" at bounding box center [1481, 82] width 117 height 37
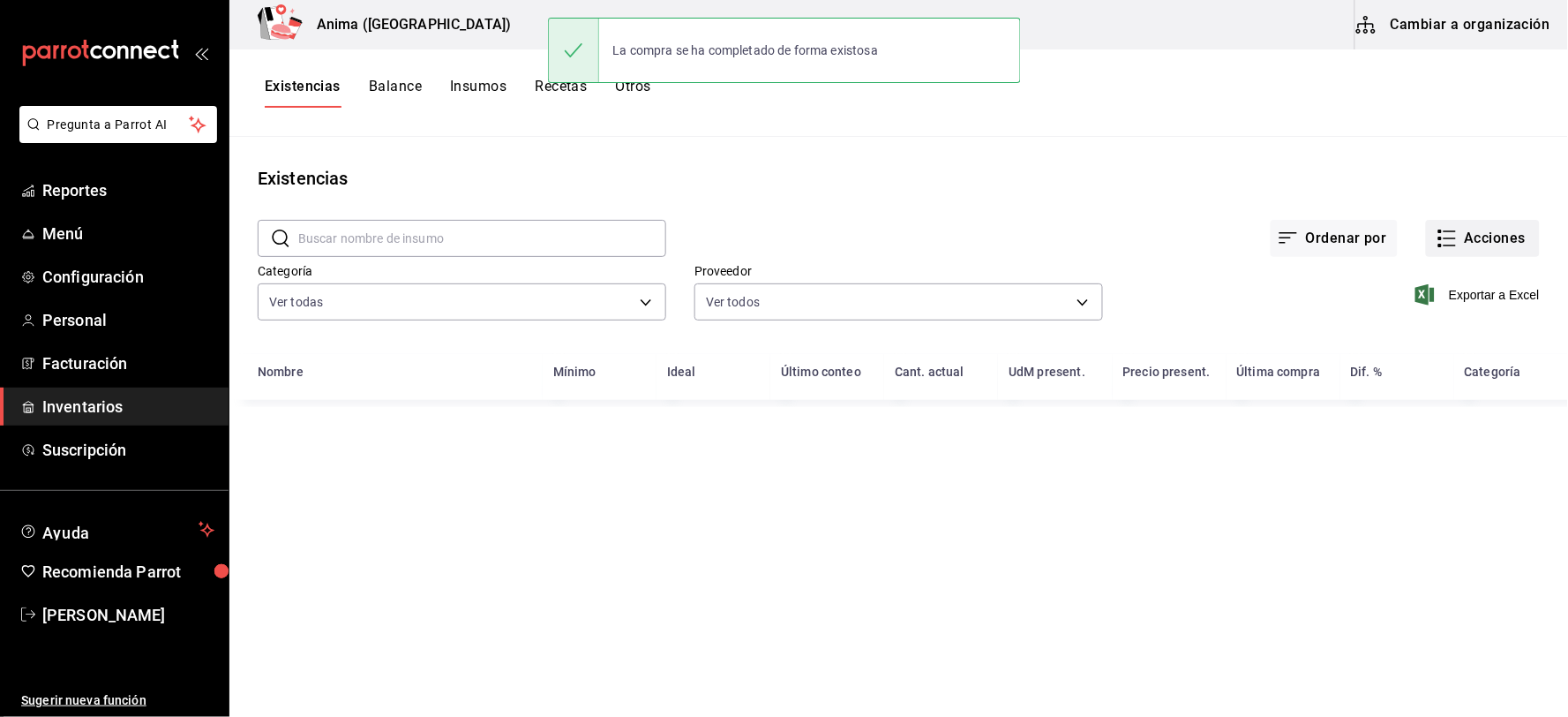
click at [1479, 230] on button "Acciones" at bounding box center [1483, 238] width 114 height 37
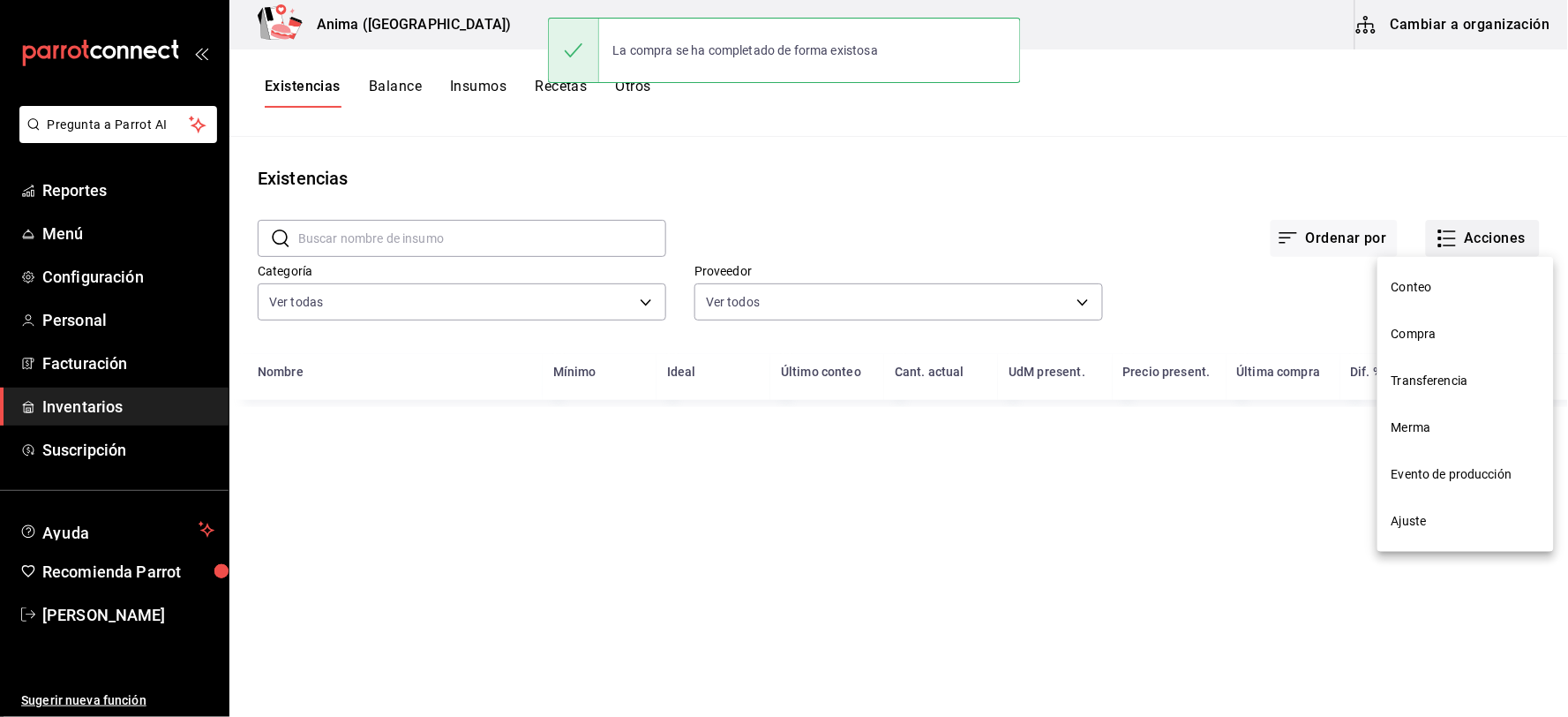
click at [1432, 321] on li "Compra" at bounding box center [1466, 335] width 176 height 47
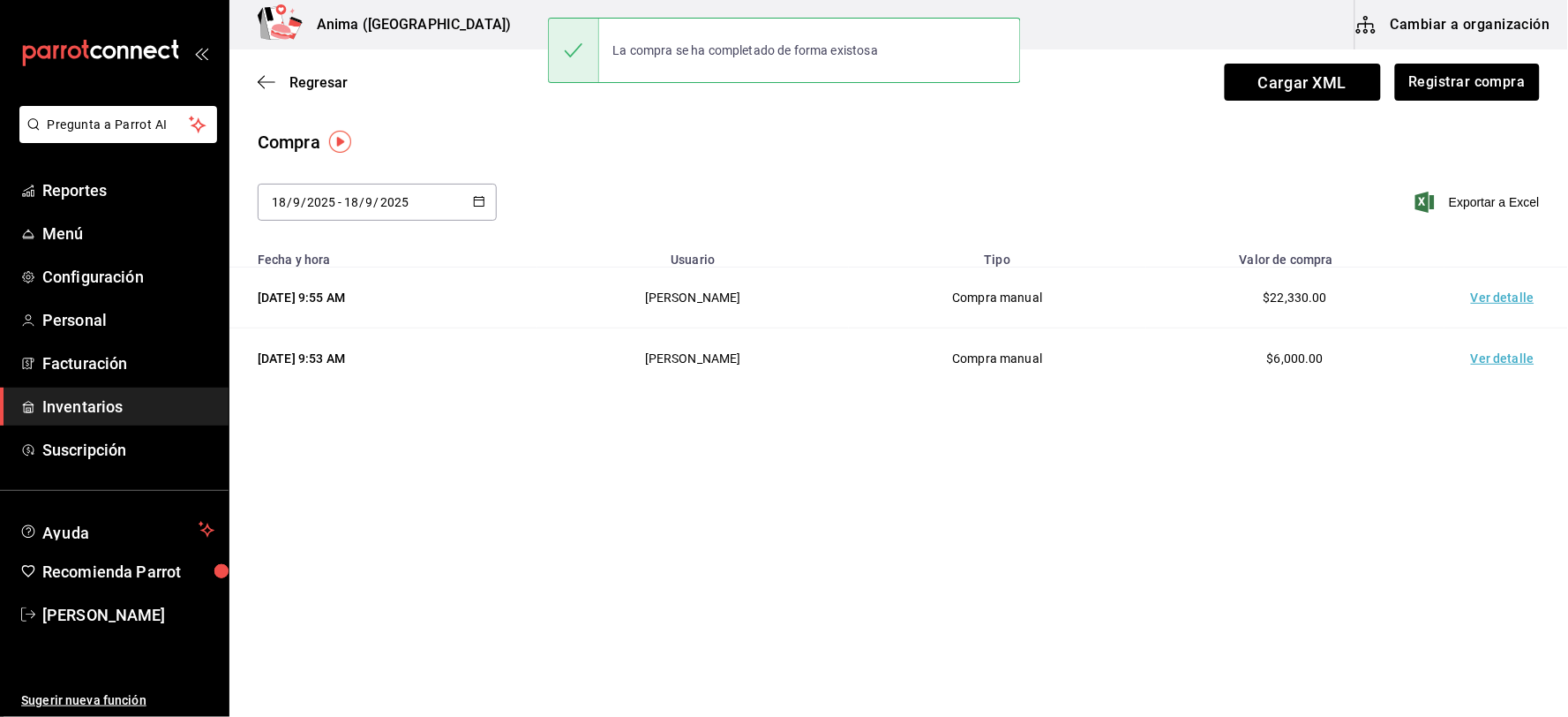
click at [1479, 299] on td "Ver detalle" at bounding box center [1507, 298] width 124 height 60
